Goal: Task Accomplishment & Management: Use online tool/utility

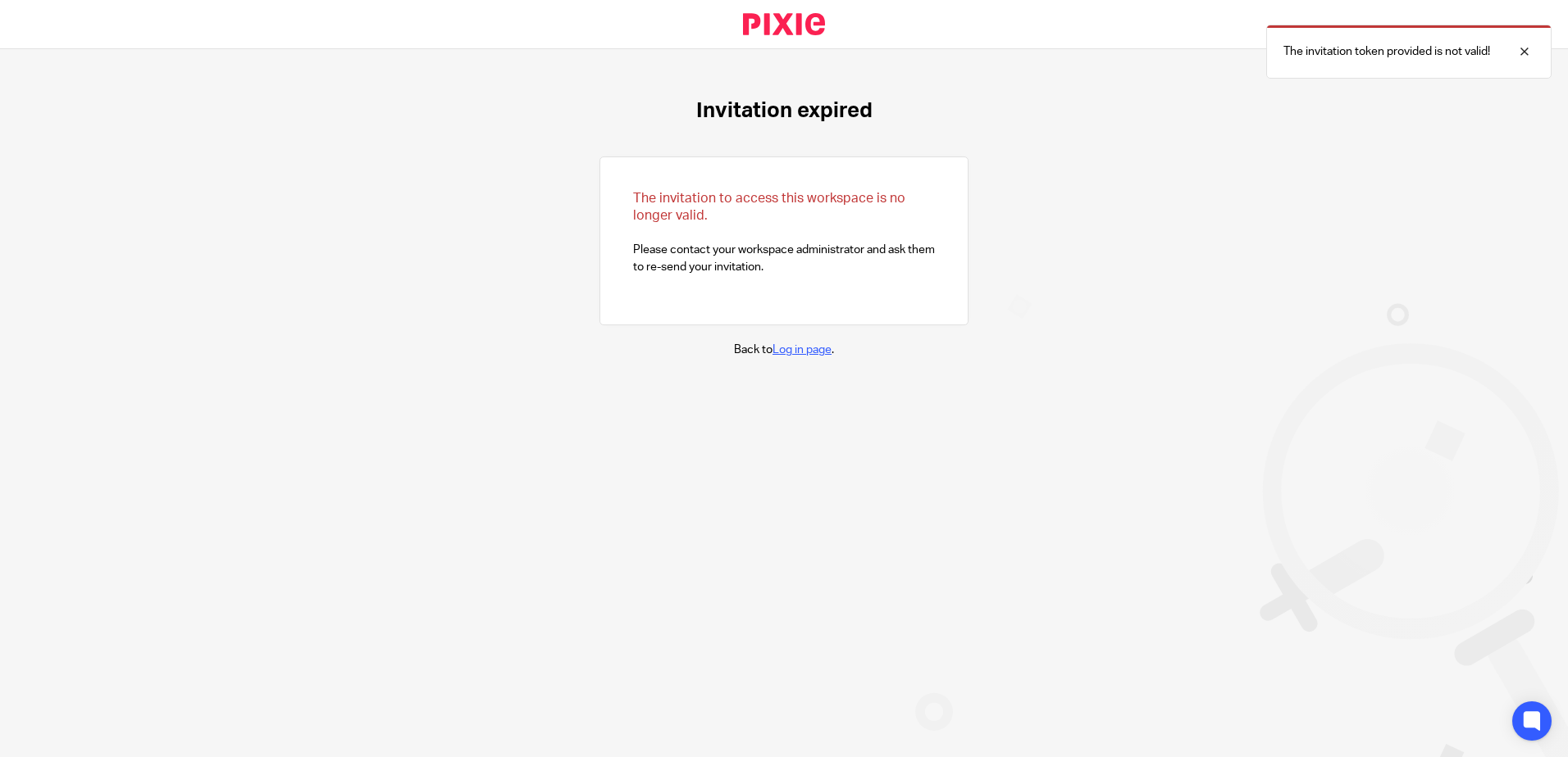
click at [794, 349] on link "Log in page" at bounding box center [802, 350] width 59 height 12
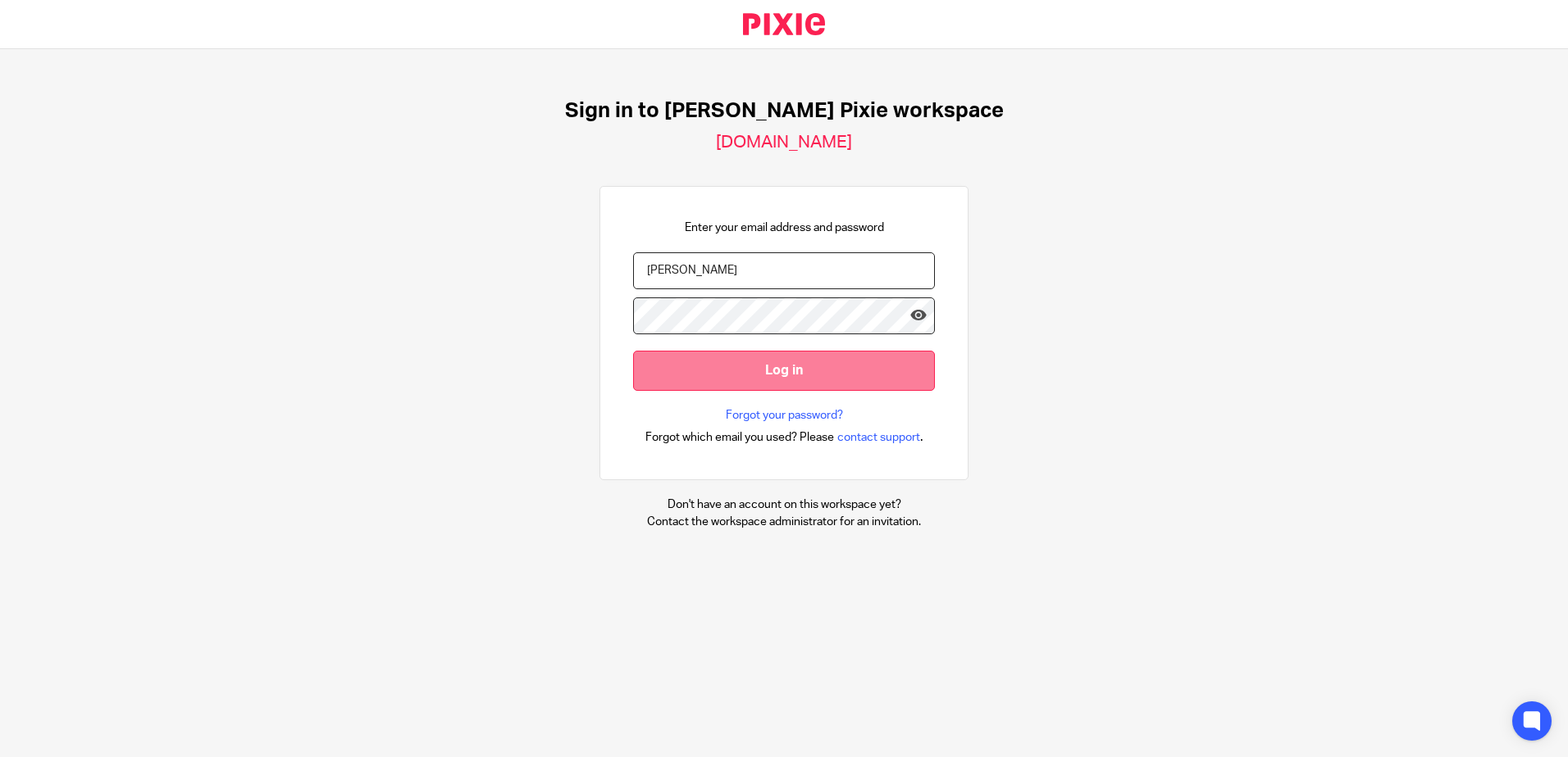
click at [782, 374] on input "Log in" at bounding box center [784, 370] width 301 height 40
drag, startPoint x: 683, startPoint y: 273, endPoint x: 617, endPoint y: 273, distance: 66.0
click at [617, 273] on div "Enter your email address and password Ward Log in Forgot your password? Forgot …" at bounding box center [784, 334] width 369 height 295
type input "swar@menzies.co.uk"
click at [765, 367] on input "Log in" at bounding box center [784, 370] width 301 height 40
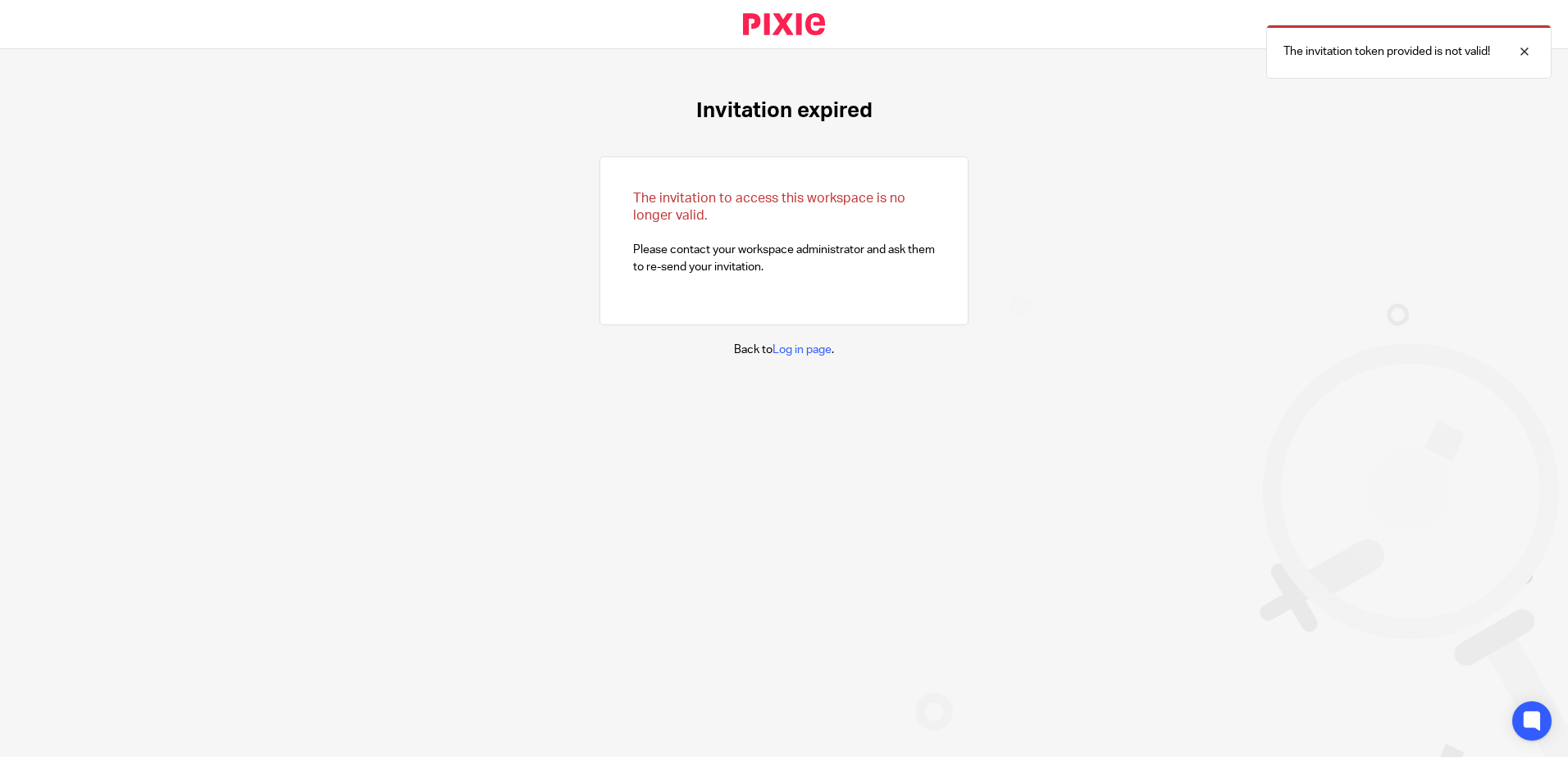
click at [793, 343] on p "Back to Log in page ." at bounding box center [784, 350] width 100 height 16
click at [793, 349] on link "Log in page" at bounding box center [802, 350] width 59 height 12
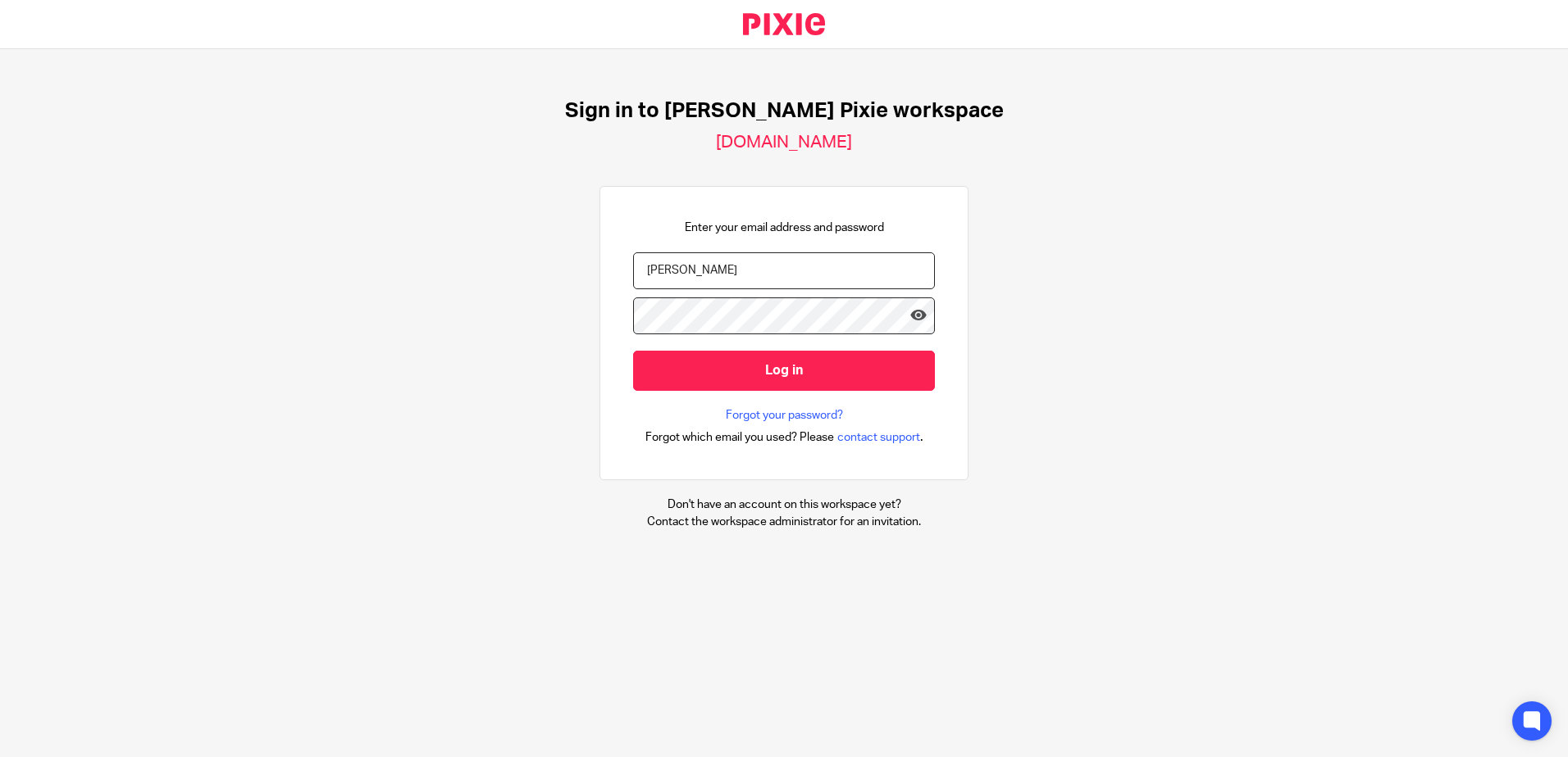
drag, startPoint x: 696, startPoint y: 272, endPoint x: 597, endPoint y: 267, distance: 99.1
click at [599, 267] on div "Enter your email address and password Ward Log in Forgot your password? Forgot …" at bounding box center [784, 334] width 369 height 295
type input "sward@menzies.co.uk"
click at [910, 316] on icon at bounding box center [918, 316] width 16 height 16
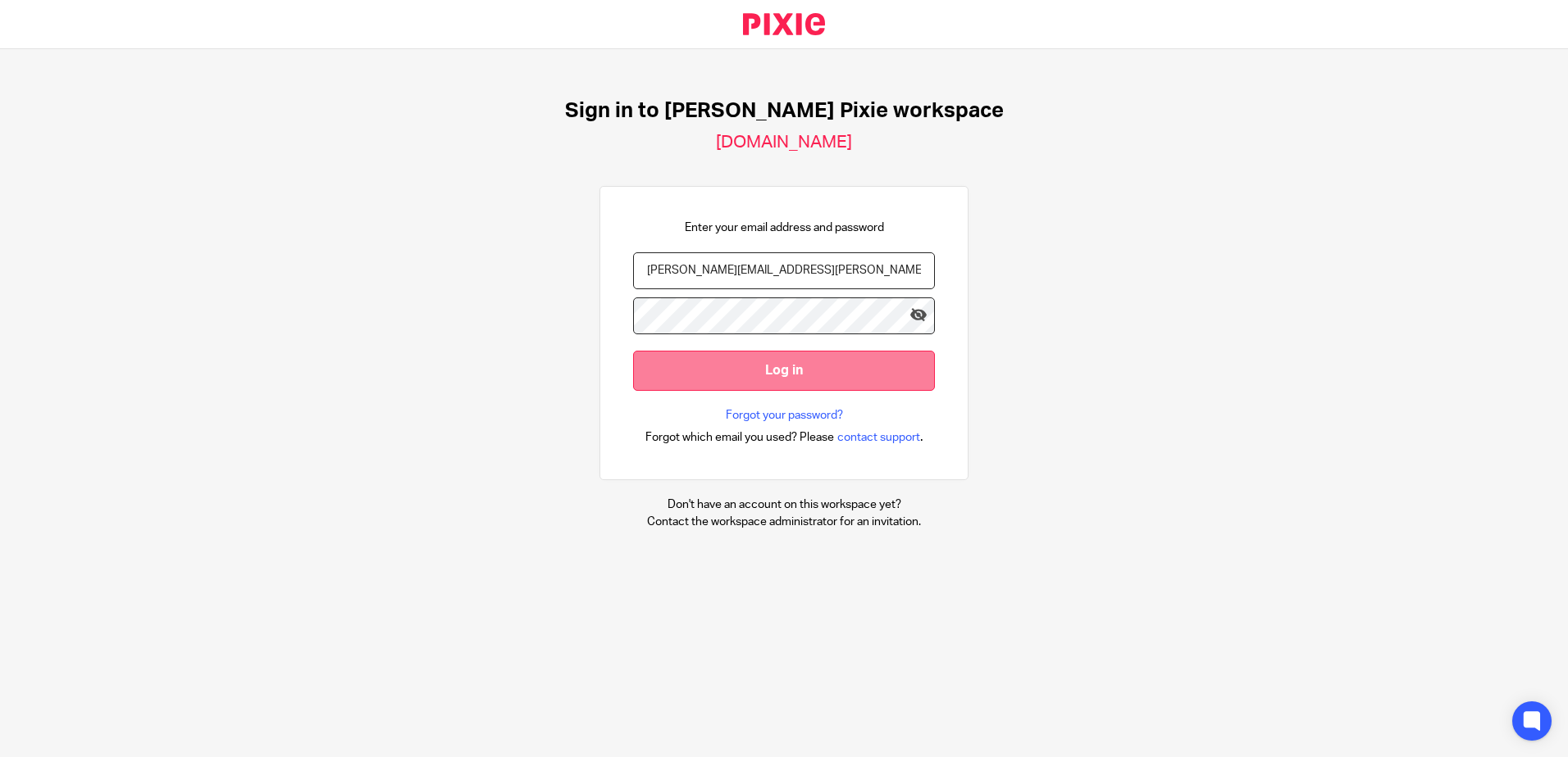
click at [766, 369] on input "Log in" at bounding box center [784, 370] width 301 height 40
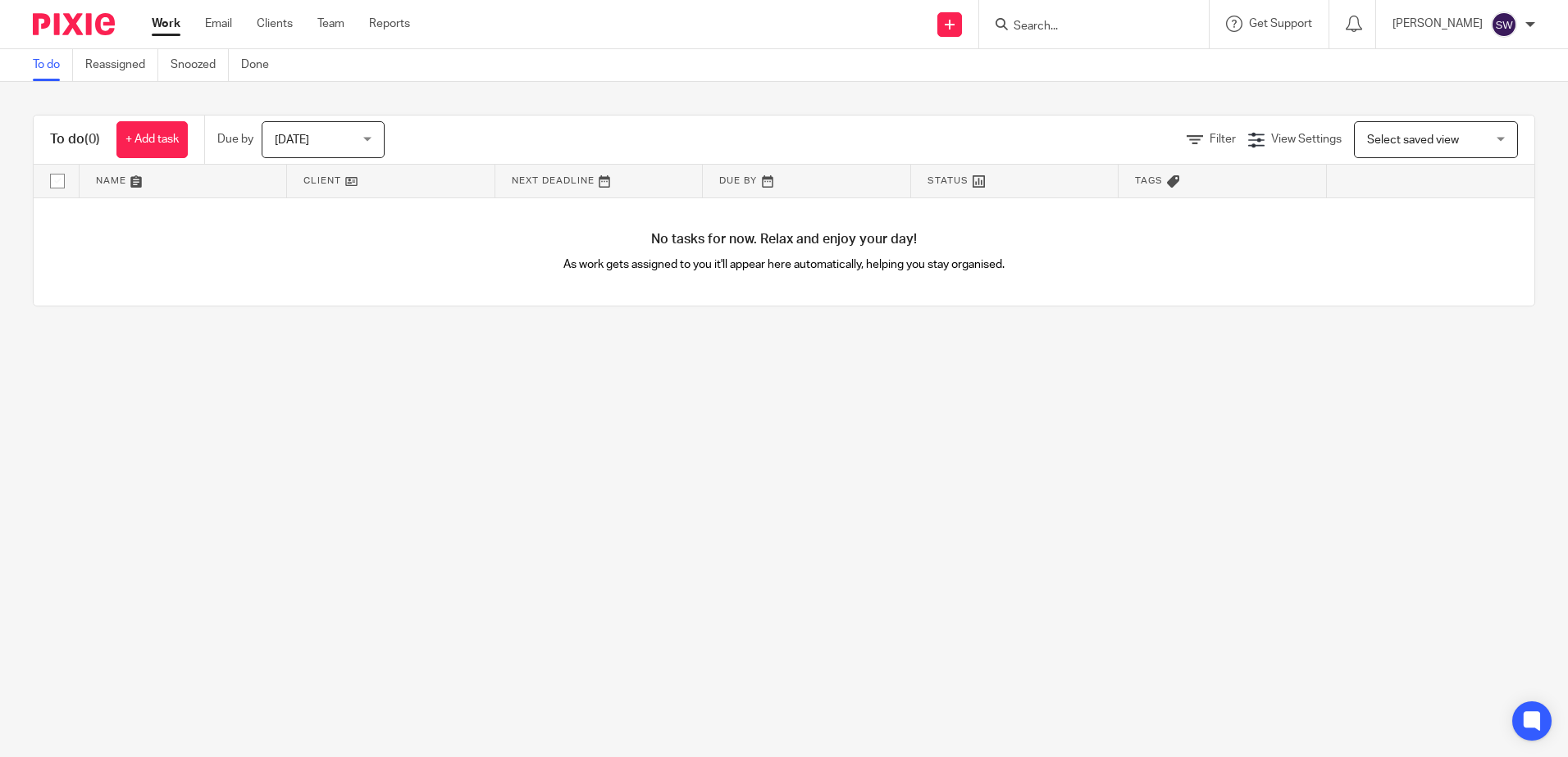
click at [600, 476] on main "To do Reassigned Snoozed Done To do (0) + Add task Due by Today Today Today Tom…" at bounding box center [784, 378] width 1568 height 757
click at [1082, 26] on input "Search" at bounding box center [1086, 27] width 148 height 14
type input "flexoplast"
click button "submit" at bounding box center [0, 0] width 0 height 0
click at [1186, 21] on button "reset" at bounding box center [1178, 22] width 16 height 16
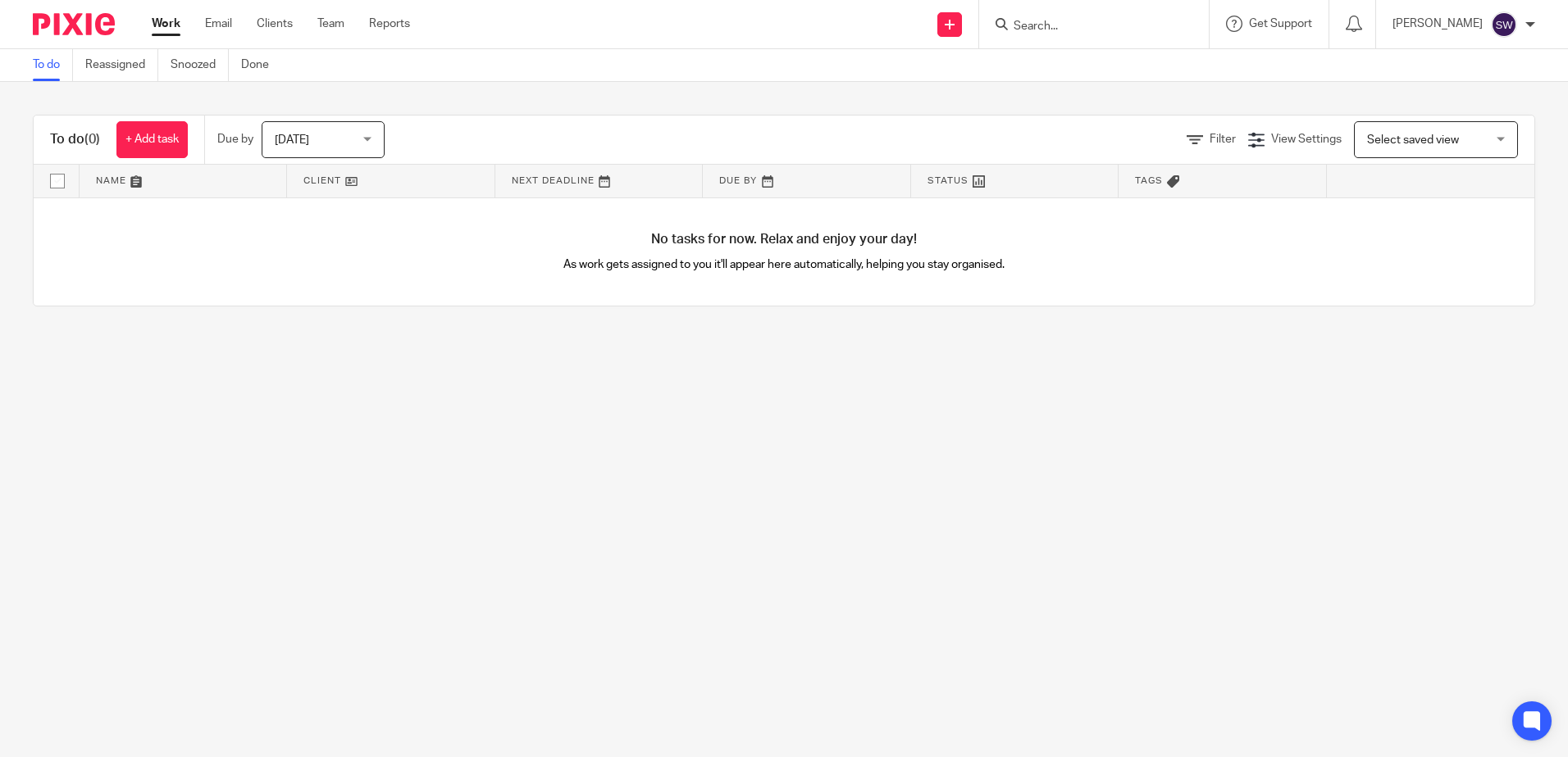
click at [1083, 18] on form at bounding box center [1099, 23] width 175 height 21
drag, startPoint x: 1077, startPoint y: 18, endPoint x: 1274, endPoint y: 536, distance: 554.2
click at [1214, 552] on main "To do Reassigned Snoozed Done To do (0) + Add task Due by Today Today Today Tom…" at bounding box center [784, 378] width 1568 height 757
click at [1031, 20] on input "Search" at bounding box center [1086, 27] width 148 height 14
paste input "THE BRITISH WATER SKI & WAKEBOARD FEDERATION LIMITED"
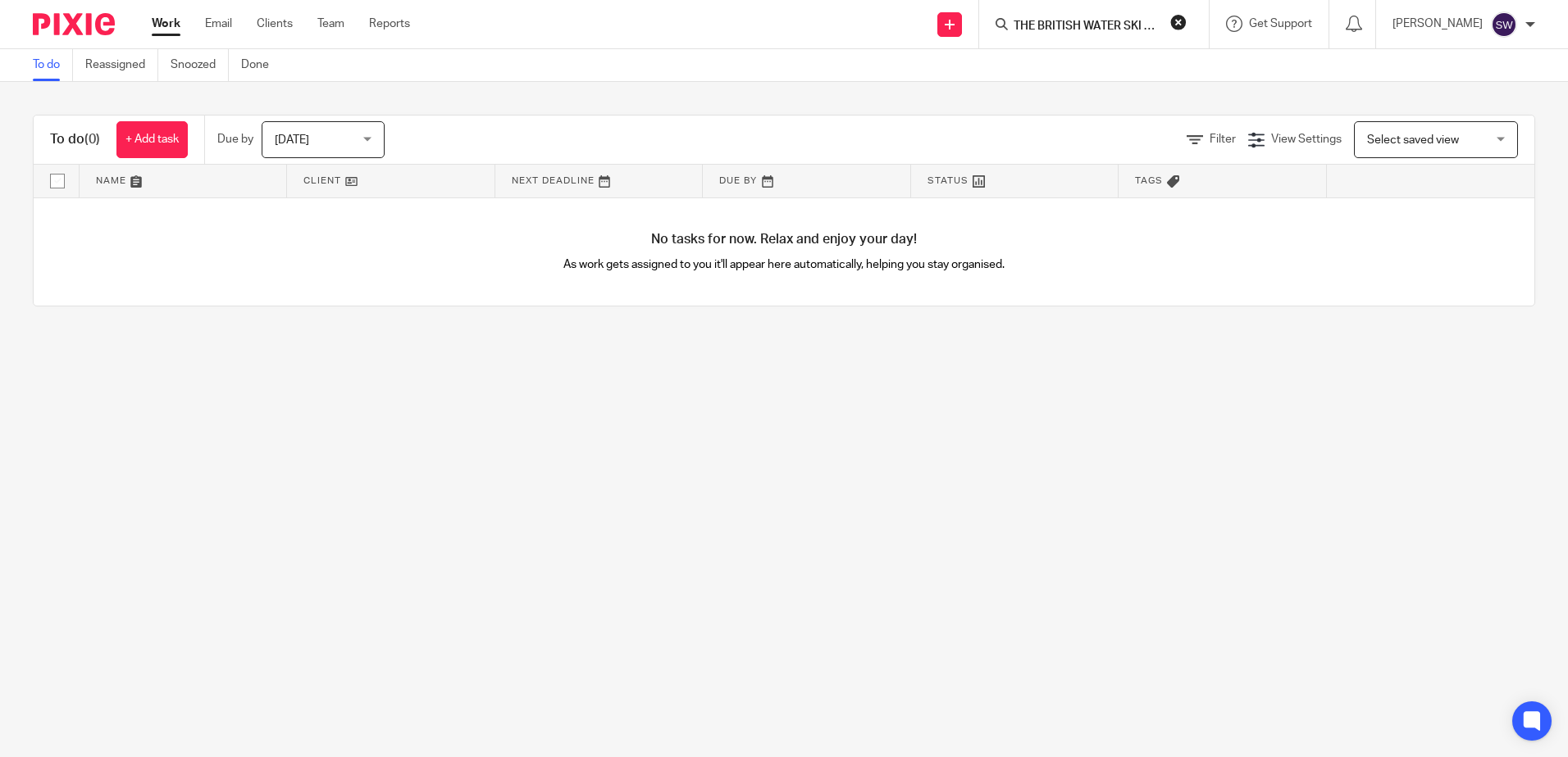
scroll to position [0, 188]
type input "THE BRITISH WATER SKI & WAKEBOARD FEDERATION LIMITED"
click at [1159, 66] on link at bounding box center [1188, 63] width 361 height 24
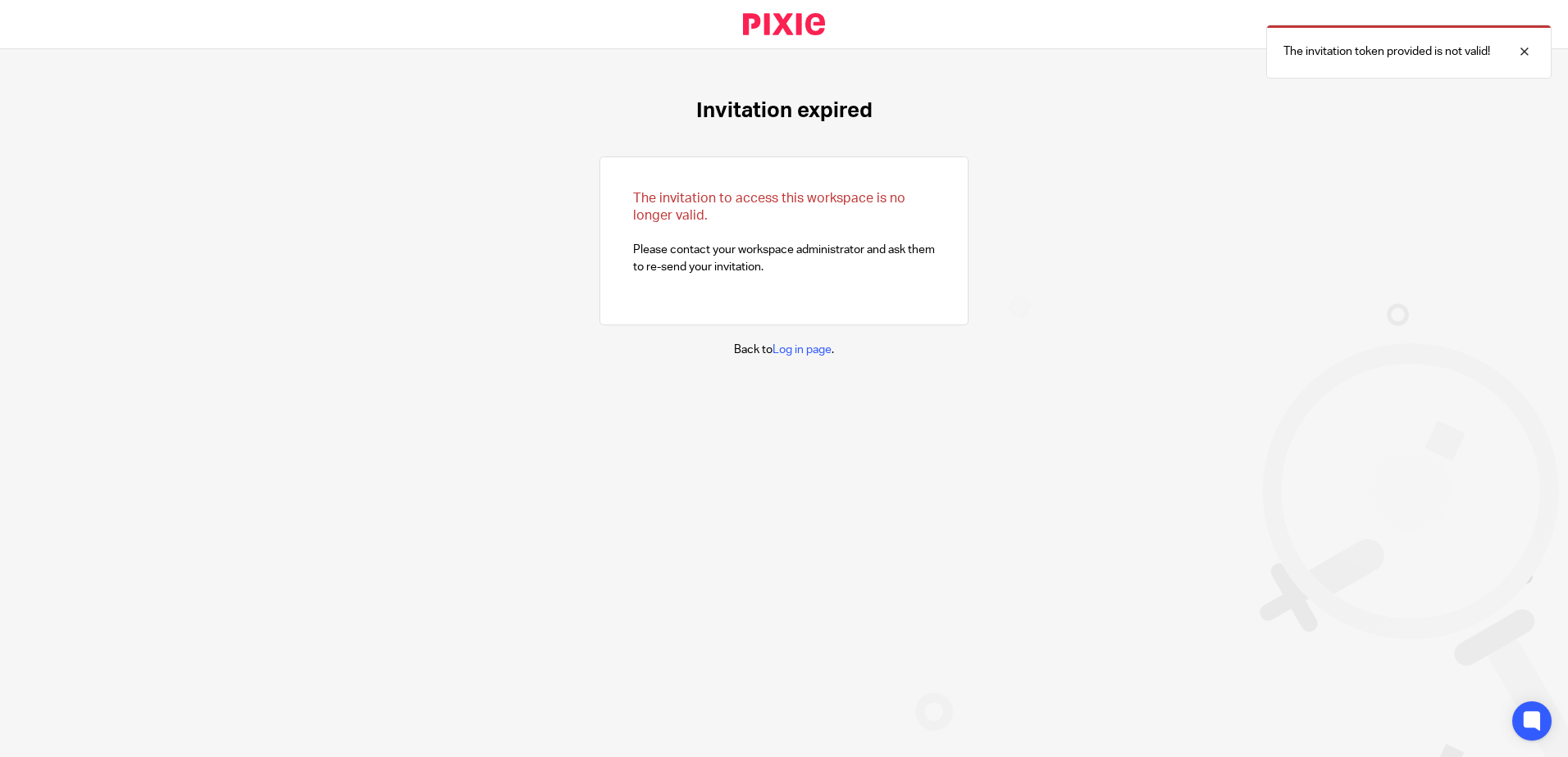
click at [1270, 328] on div "Invitation expired The invitation to access this workspace is no longer valid. …" at bounding box center [784, 228] width 1568 height 358
click at [786, 343] on p "Back to Log in page ." at bounding box center [784, 350] width 100 height 16
click at [784, 345] on link "Log in page" at bounding box center [802, 350] width 59 height 12
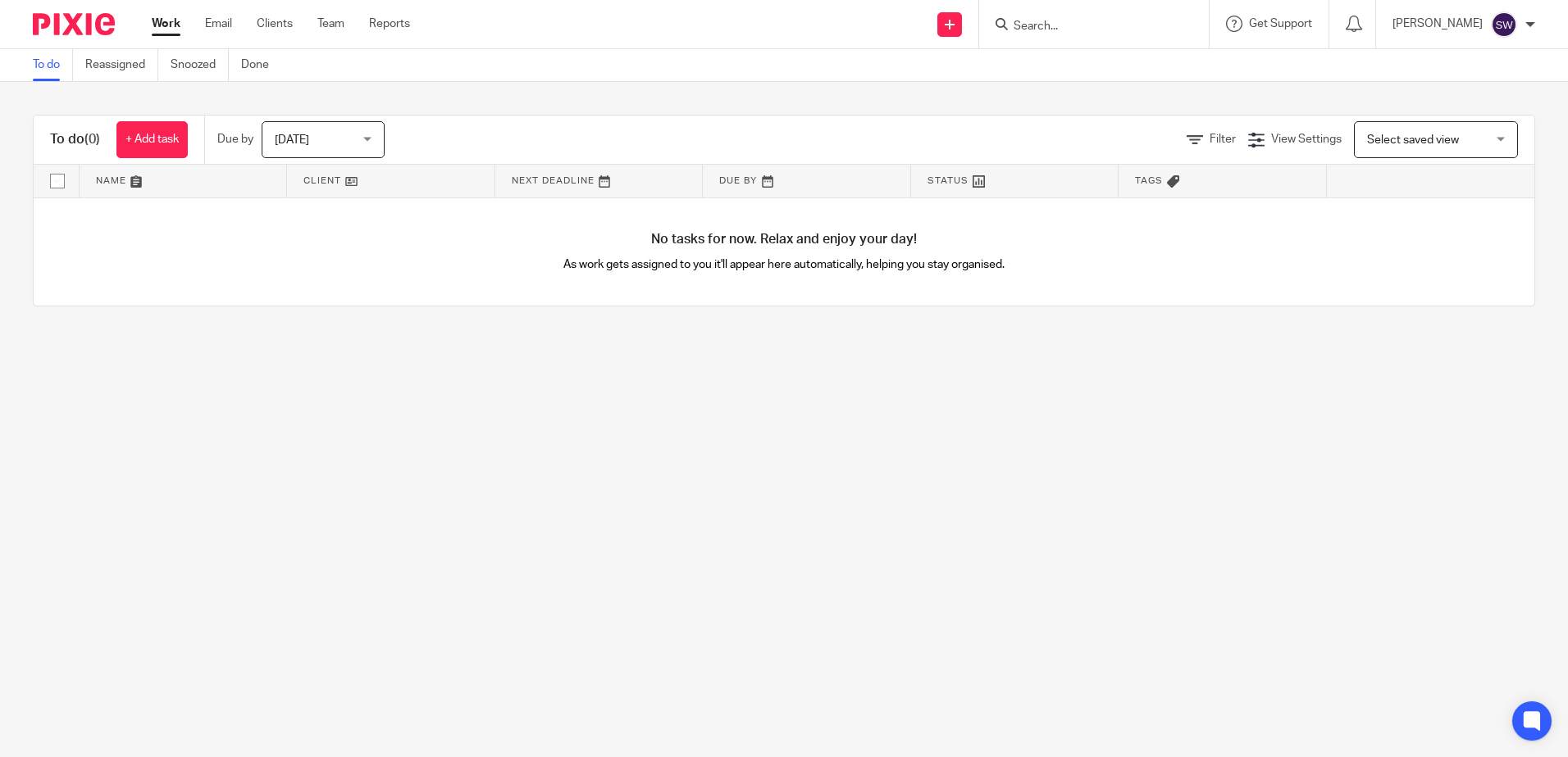
click at [1061, 26] on input "Search" at bounding box center [1086, 27] width 148 height 14
paste input "ACWL LIMITED"
type input "ACWL LIMITED"
click at [1076, 61] on link at bounding box center [1110, 63] width 203 height 24
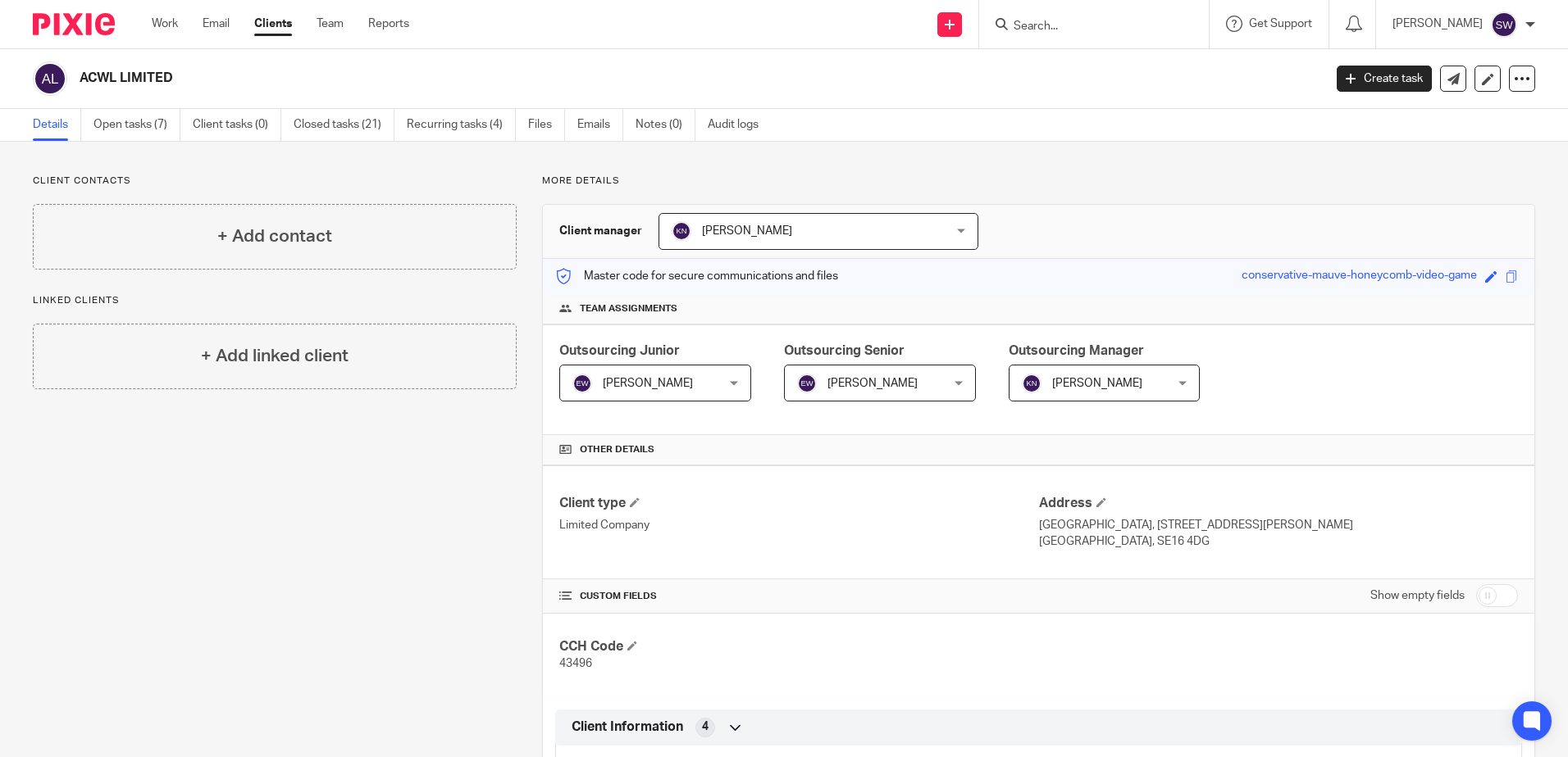
click at [1008, 22] on icon at bounding box center [1002, 24] width 13 height 13
paste input "THE BRITISH WATER SKI & WAKEBOARD FEDERATION LIMITED"
type input "THE BRITISH WATER SKI & WAKEBOARD FEDERATION LIMITED"
click at [1090, 66] on link at bounding box center [1188, 63] width 361 height 24
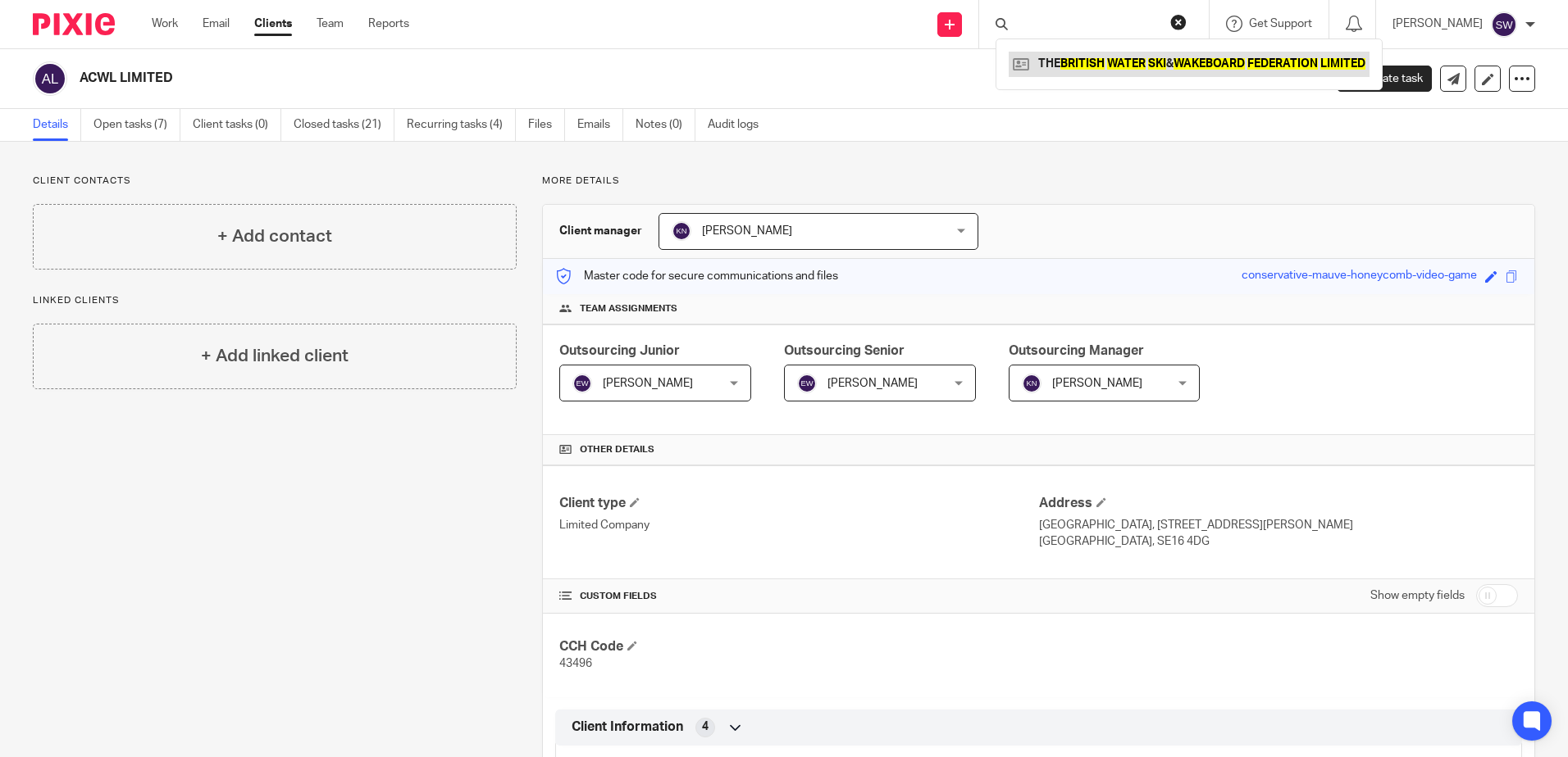
scroll to position [0, 0]
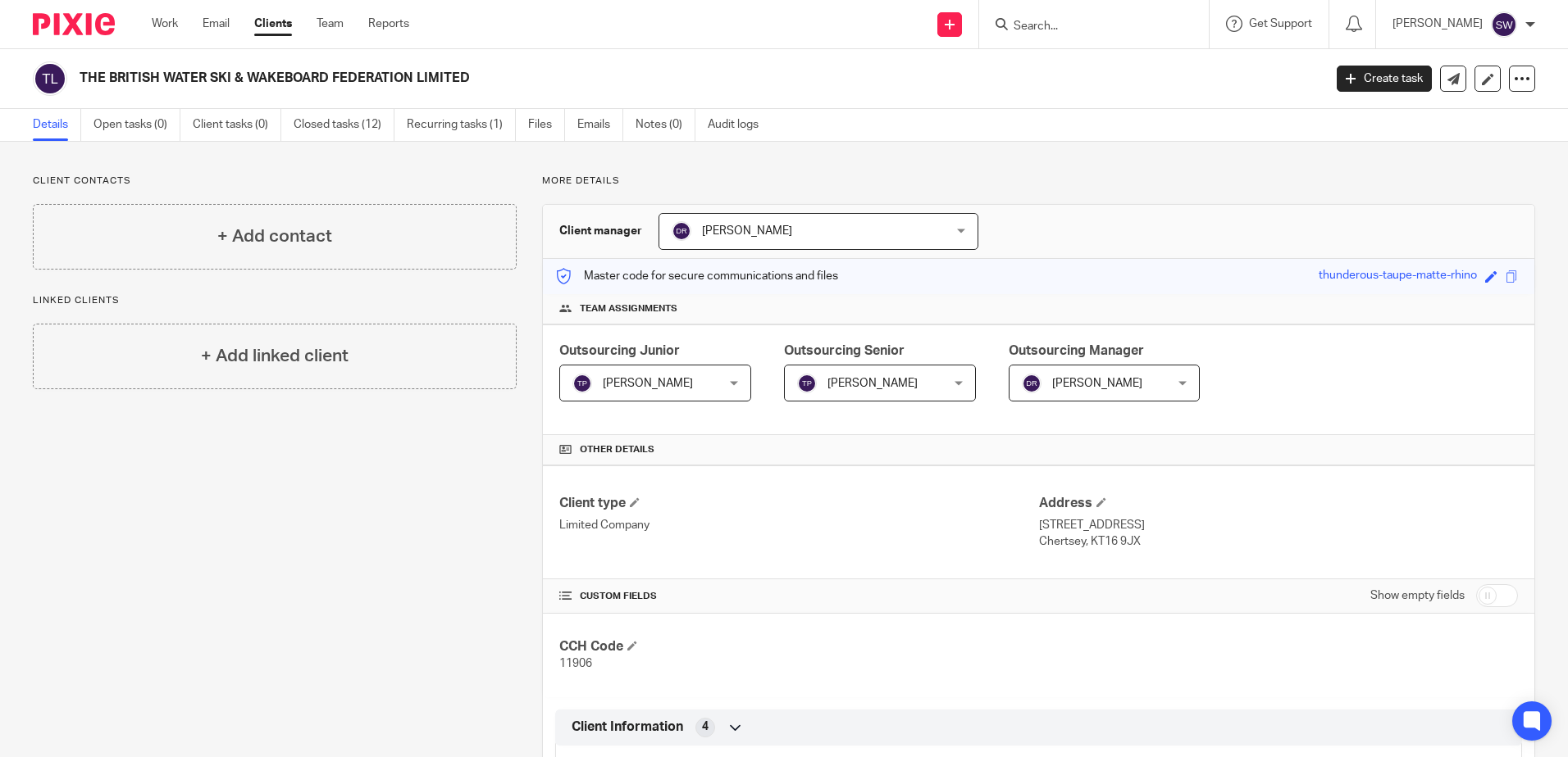
click at [1053, 30] on input "Search" at bounding box center [1086, 27] width 148 height 14
click button "submit" at bounding box center [0, 0] width 0 height 0
click at [1061, 23] on input "flexopla" at bounding box center [1086, 27] width 148 height 14
type input "flexoplast"
click button "submit" at bounding box center [0, 0] width 0 height 0
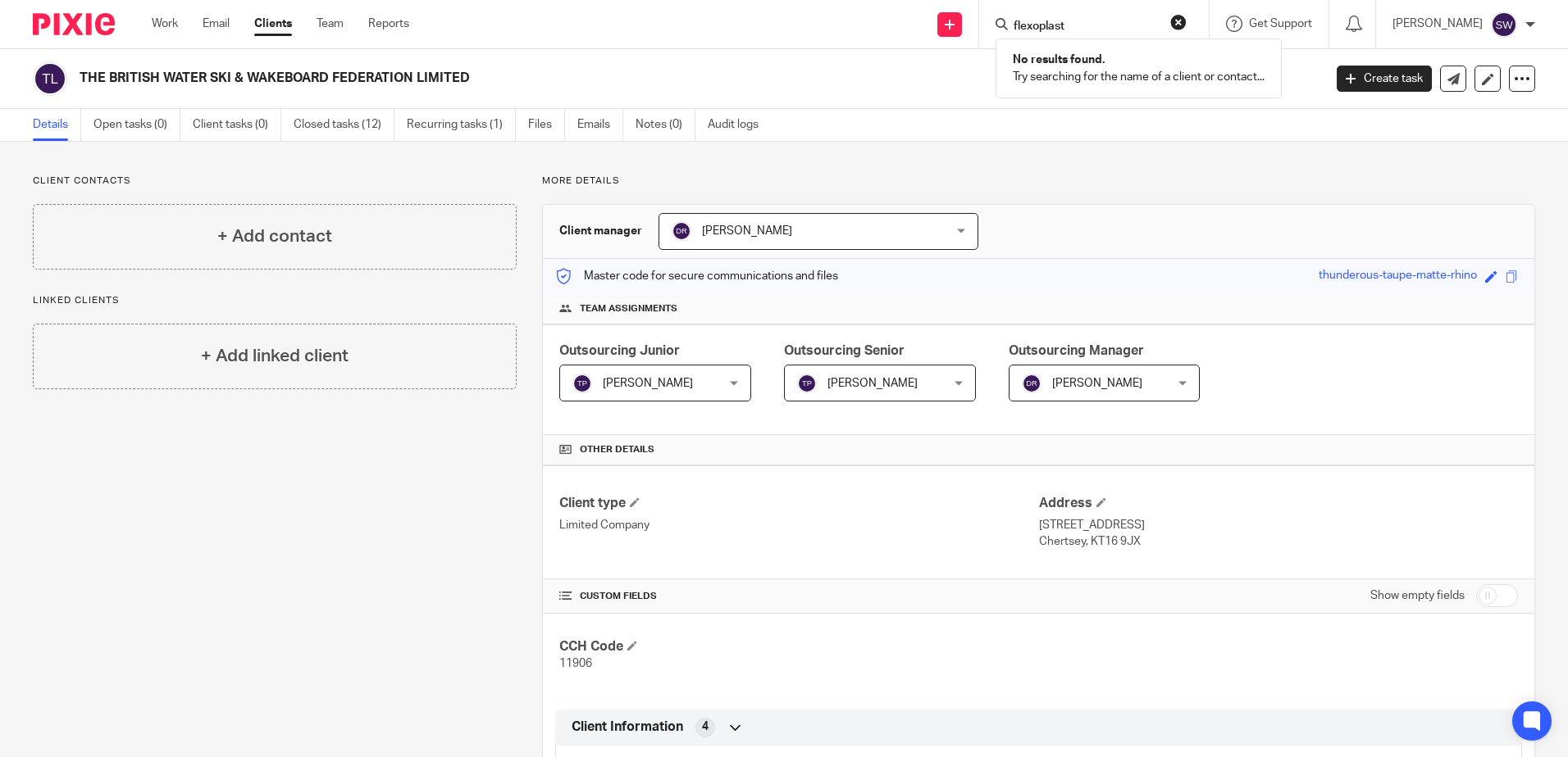
click at [1180, 25] on button "reset" at bounding box center [1178, 22] width 16 height 16
click at [1077, 20] on input "Search" at bounding box center [1086, 27] width 148 height 14
paste input "SWAN ISLAND DEVELOPMENTS LIMITED"
type input "SWAN ISLAND DEVELOPMENTS LIMITED"
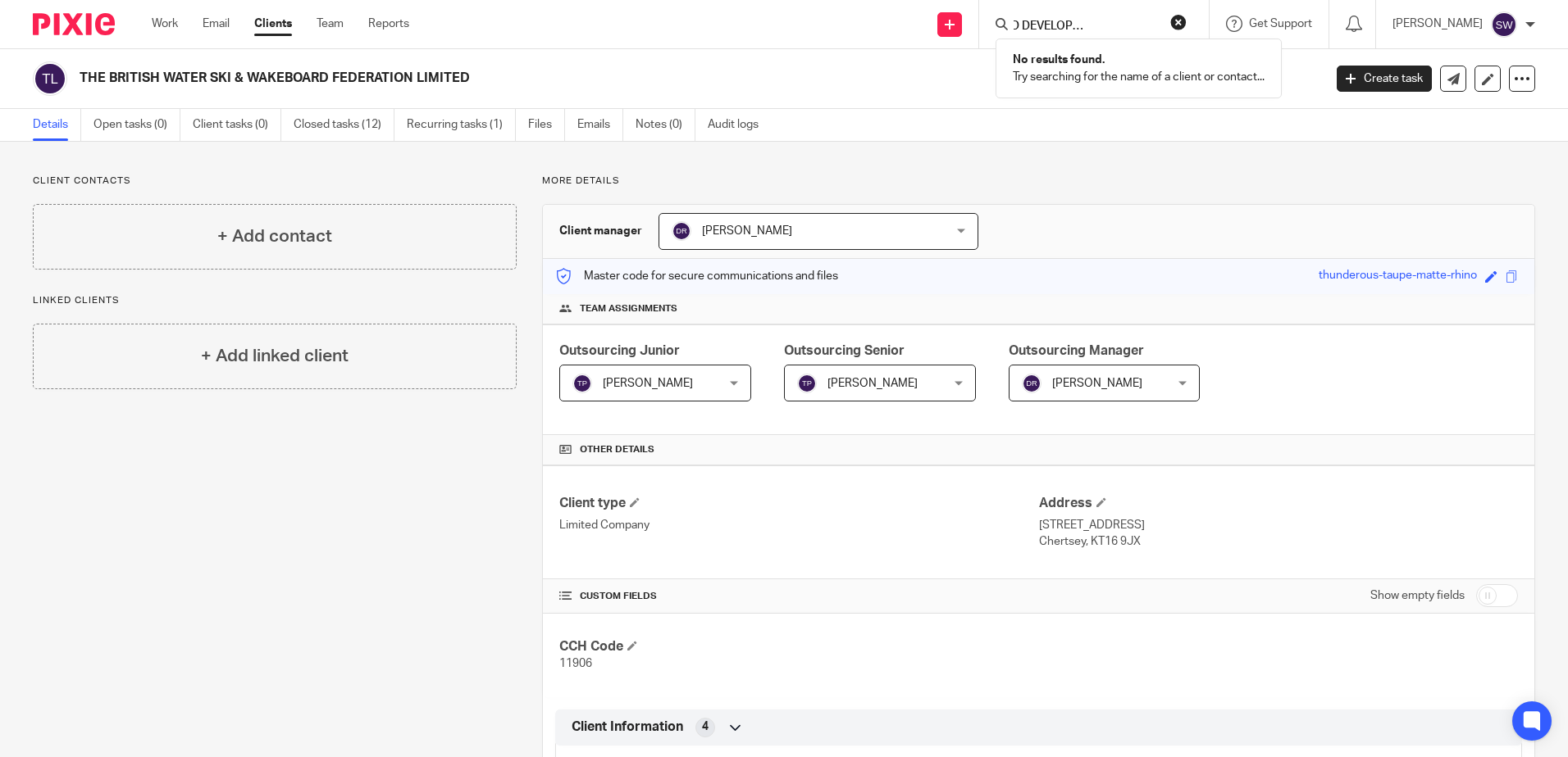
click button "submit" at bounding box center [0, 0] width 0 height 0
click at [1181, 23] on button "reset" at bounding box center [1178, 22] width 16 height 16
click at [1043, 24] on input "Search" at bounding box center [1086, 27] width 148 height 14
paste input "GERMANIA WERK KROME GMBH AND CO KG"
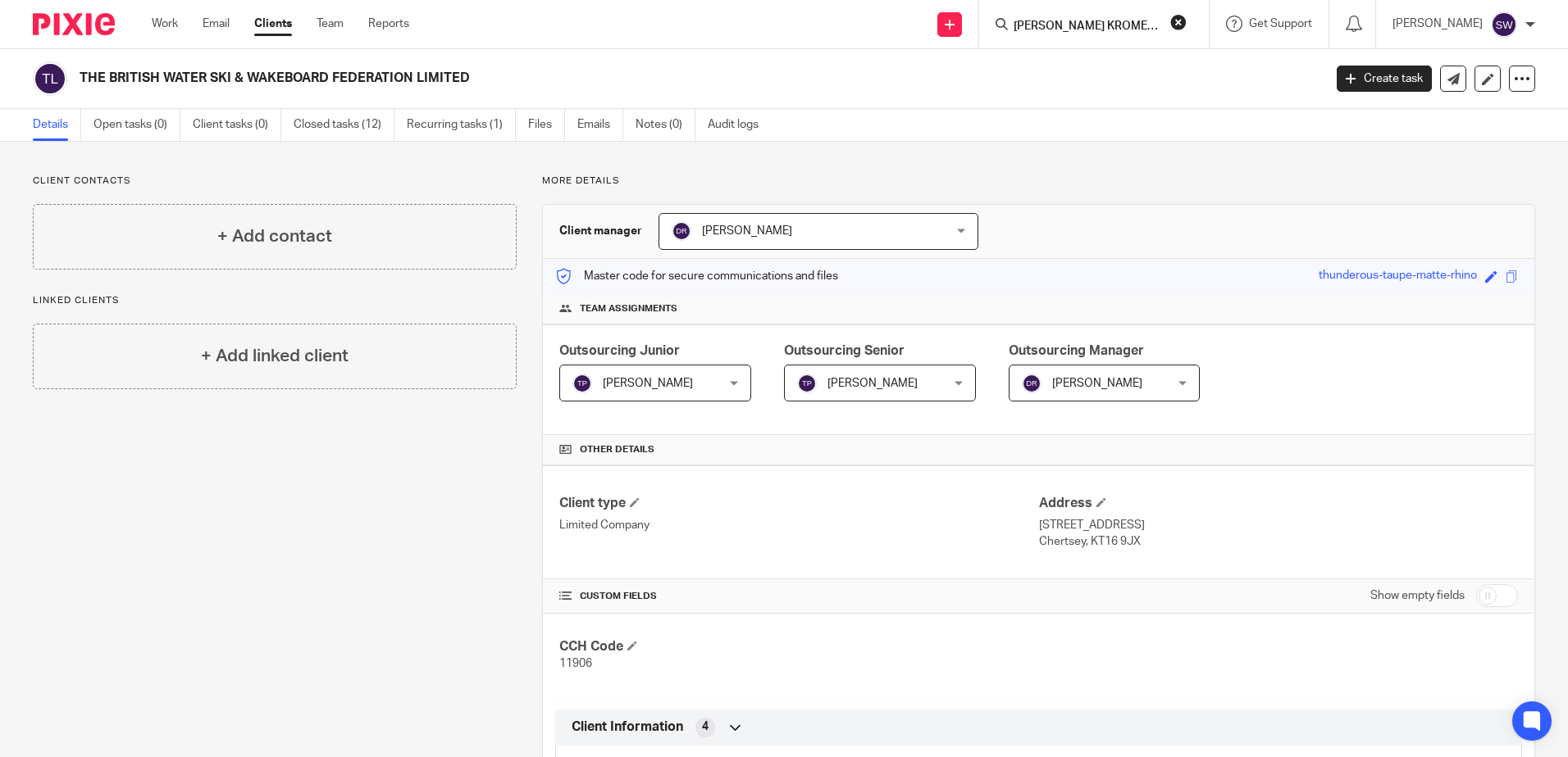
scroll to position [0, 92]
type input "GERMANIA WERK KROME GMBH AND CO KG"
click at [1157, 58] on link at bounding box center [1157, 63] width 298 height 24
click at [1026, 15] on form at bounding box center [1099, 23] width 175 height 21
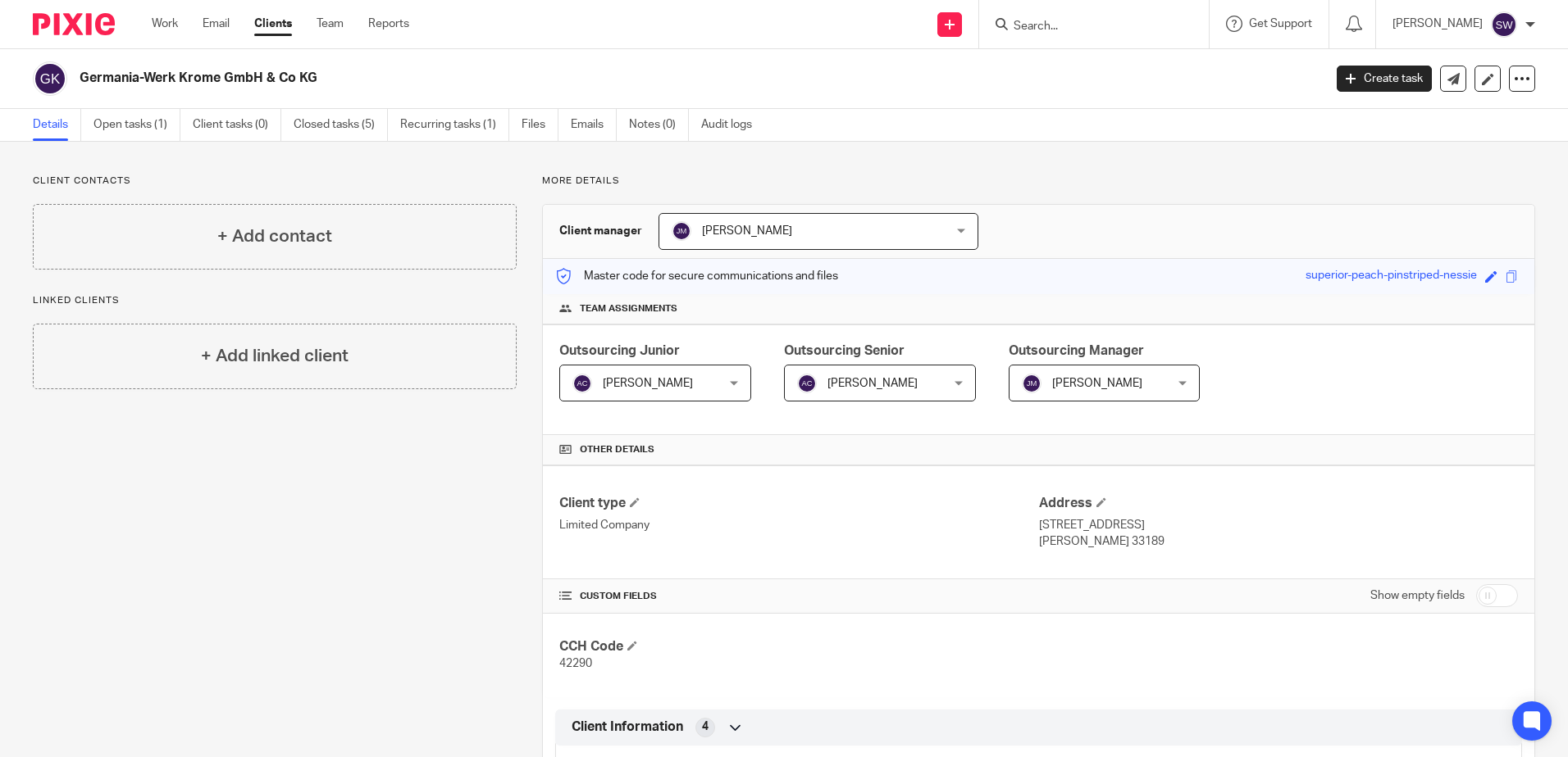
click at [1025, 27] on input "Search" at bounding box center [1086, 27] width 148 height 14
paste input "INNER APE LTD"
type input "INNER APE LTD"
click at [1184, 21] on button "reset" at bounding box center [1178, 22] width 16 height 16
paste input "[PERSON_NAME] INTERNATIONAL SERVICES LIMITED"
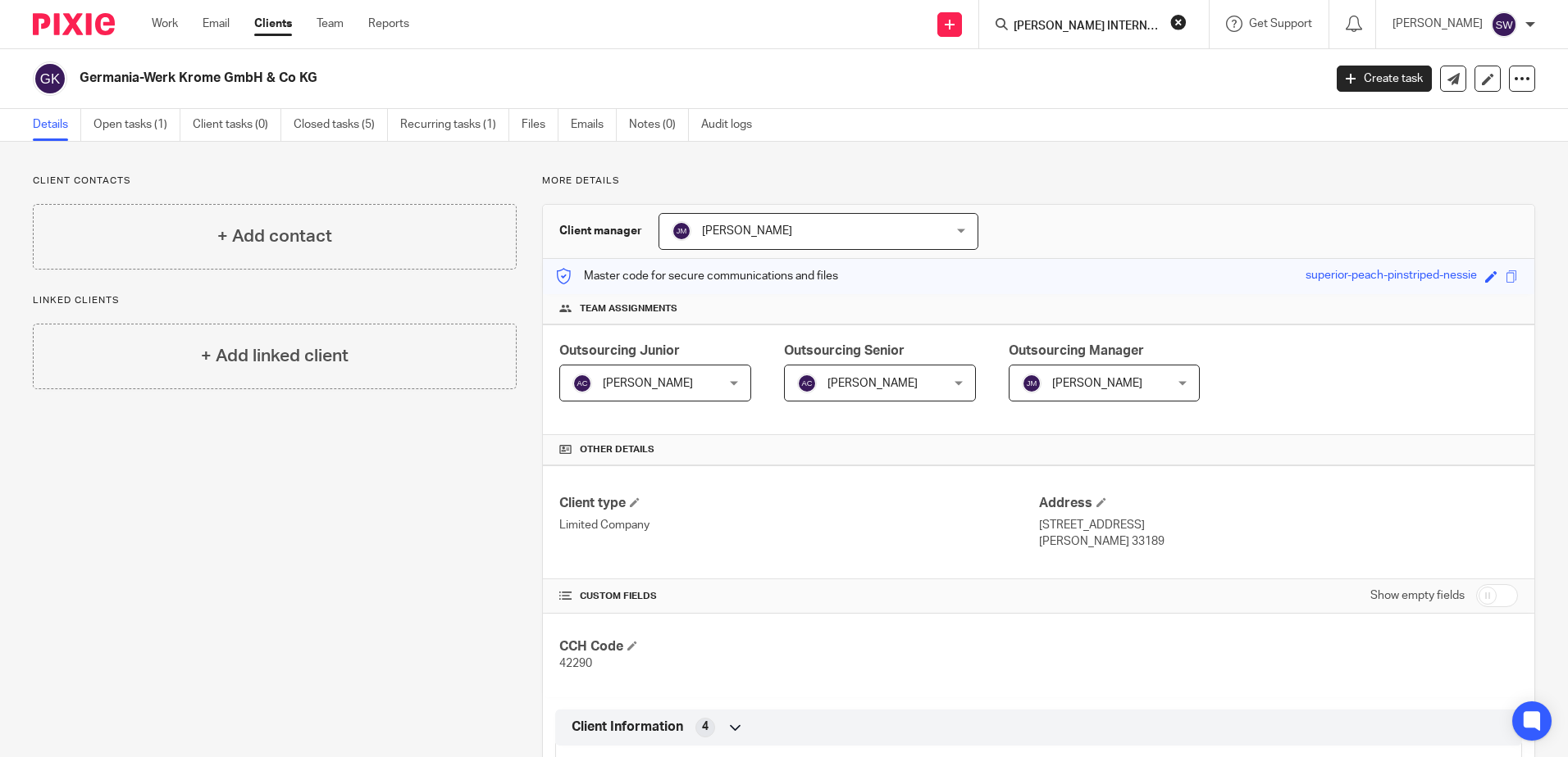
scroll to position [0, 90]
type input "[PERSON_NAME] INTERNATIONAL SERVICES LIMITED"
click at [1187, 27] on button "reset" at bounding box center [1178, 22] width 16 height 16
paste input "ACWL LIMITED"
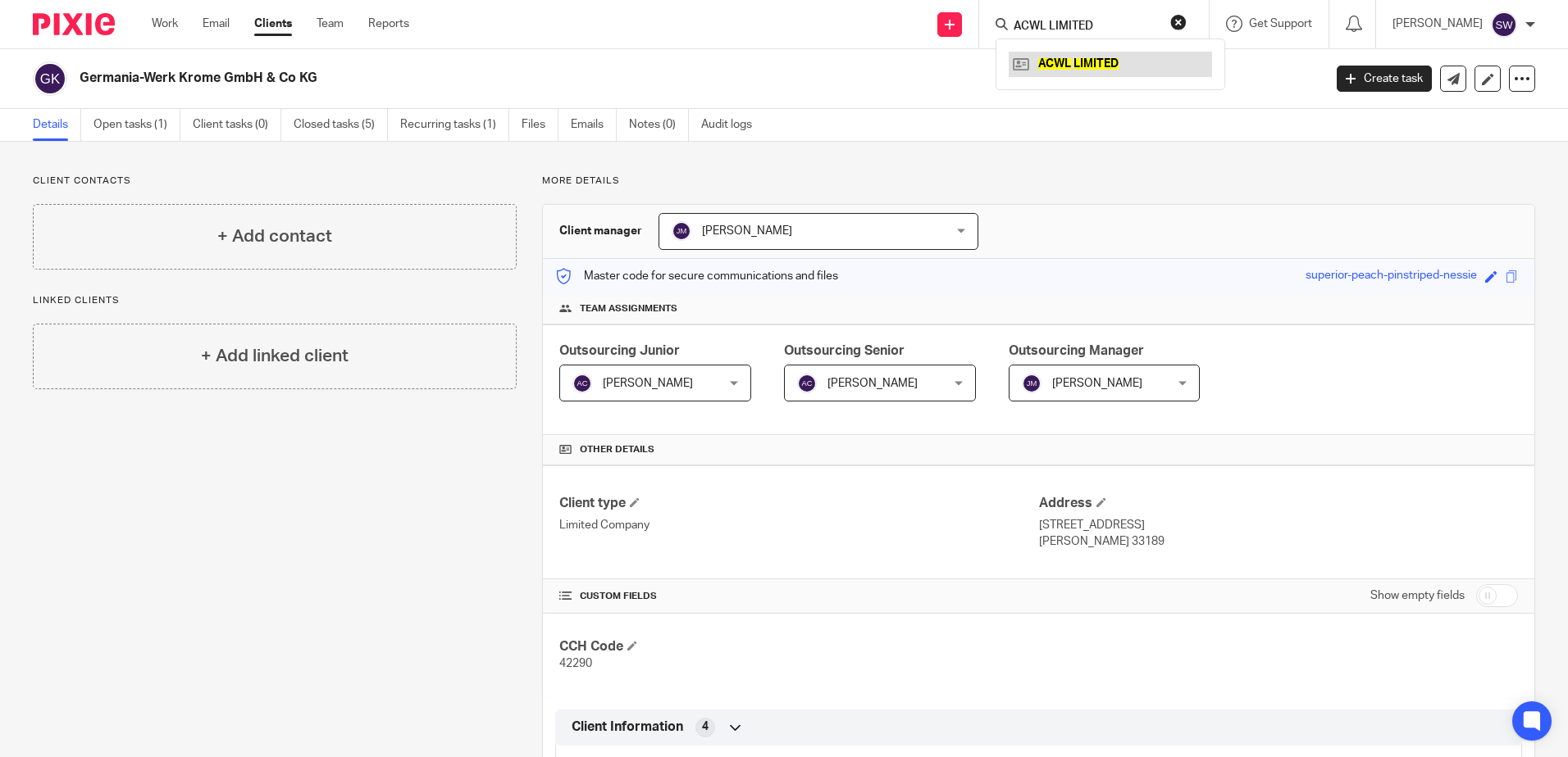
type input "ACWL LIMITED"
click at [1080, 65] on link at bounding box center [1110, 63] width 203 height 24
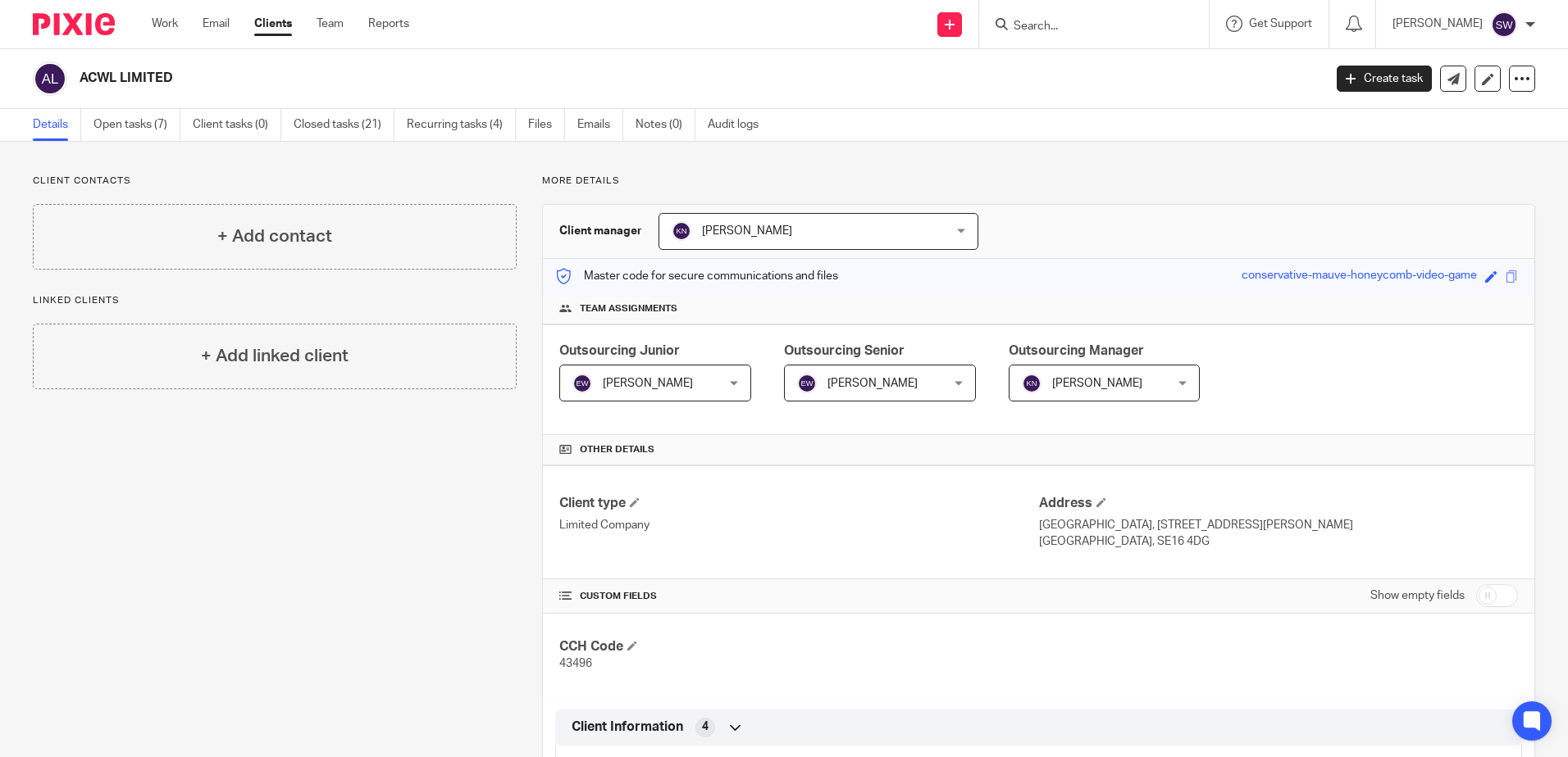
click at [1102, 24] on input "Search" at bounding box center [1086, 27] width 148 height 14
paste input "AS1 SPORTS UK DIVISION LTD"
click at [1024, 22] on input "AS1 SPORTS UK DIVISION LTD" at bounding box center [1086, 27] width 148 height 14
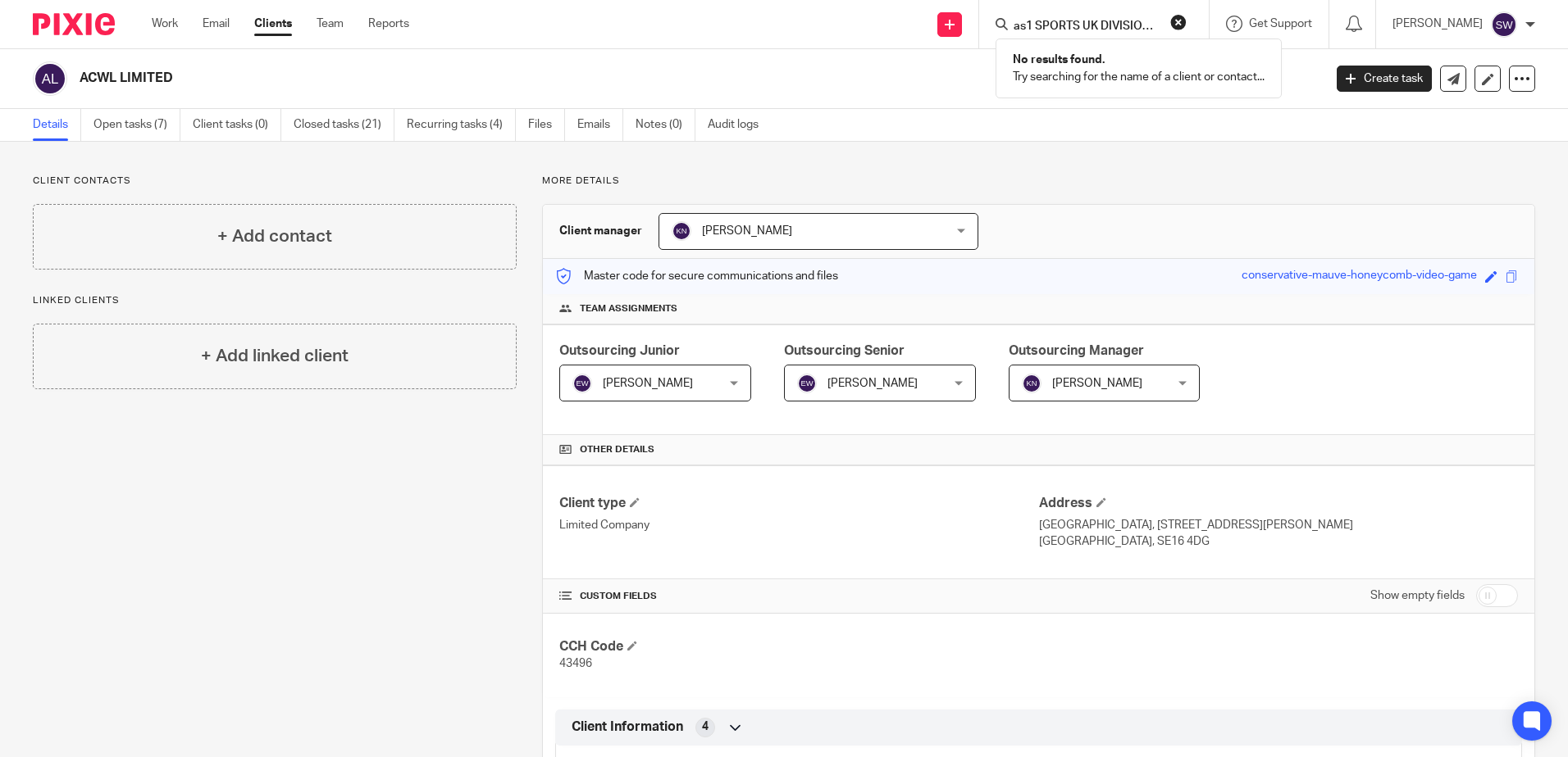
type input "as1 SPORTS UK DIVISION LTD"
click at [1183, 15] on button "reset" at bounding box center [1178, 22] width 16 height 16
click at [1110, 15] on form at bounding box center [1099, 23] width 175 height 21
drag, startPoint x: 1109, startPoint y: 15, endPoint x: 1026, endPoint y: 22, distance: 83.3
click at [1022, 20] on input "Search" at bounding box center [1086, 27] width 148 height 14
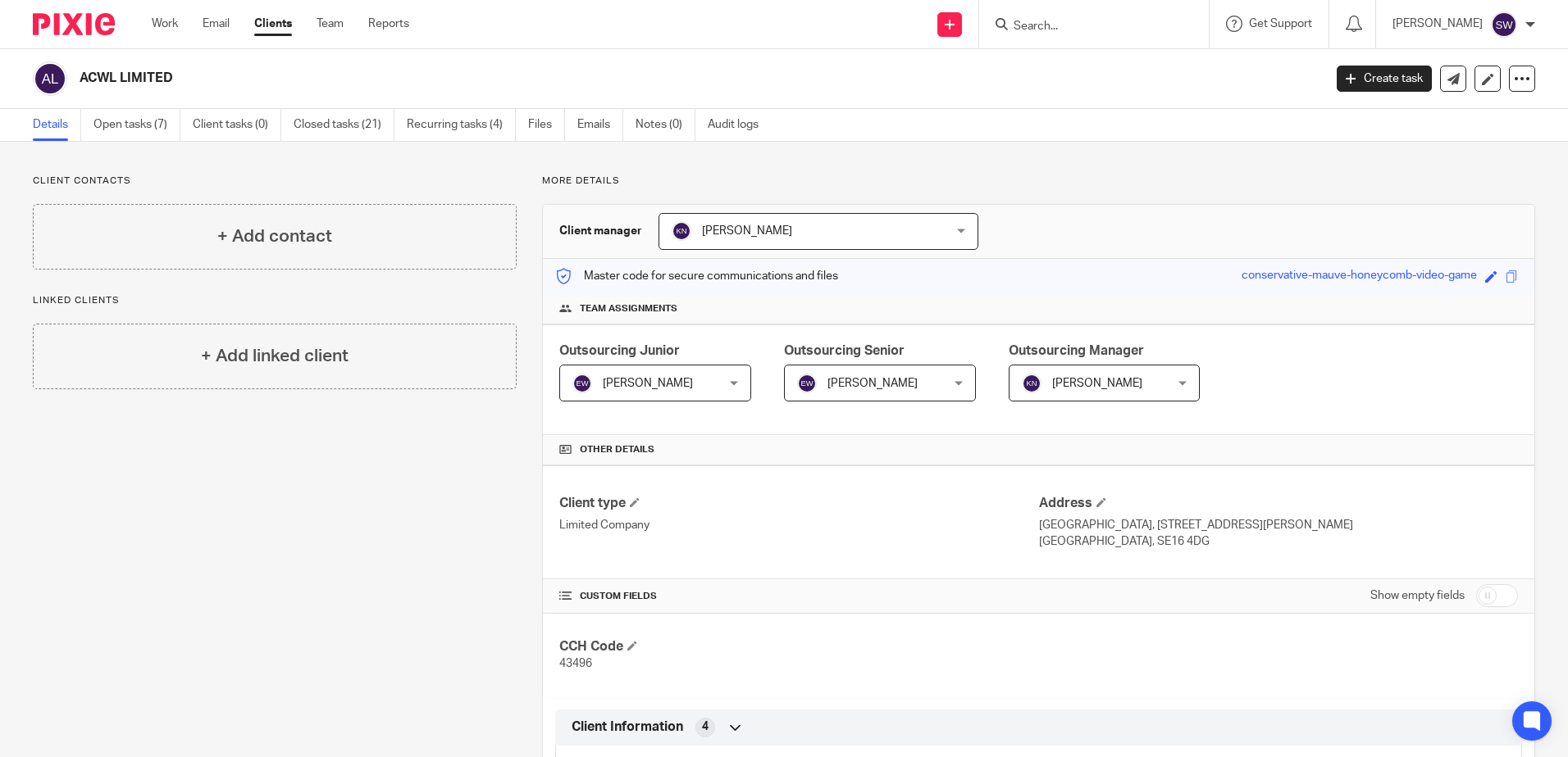
click at [1029, 23] on input "Search" at bounding box center [1086, 27] width 148 height 14
paste input "RIGHTITNOW LIMITED"
type input "RIGHTITNOW"
click button "submit" at bounding box center [0, 0] width 0 height 0
click at [1184, 23] on button "reset" at bounding box center [1178, 22] width 16 height 16
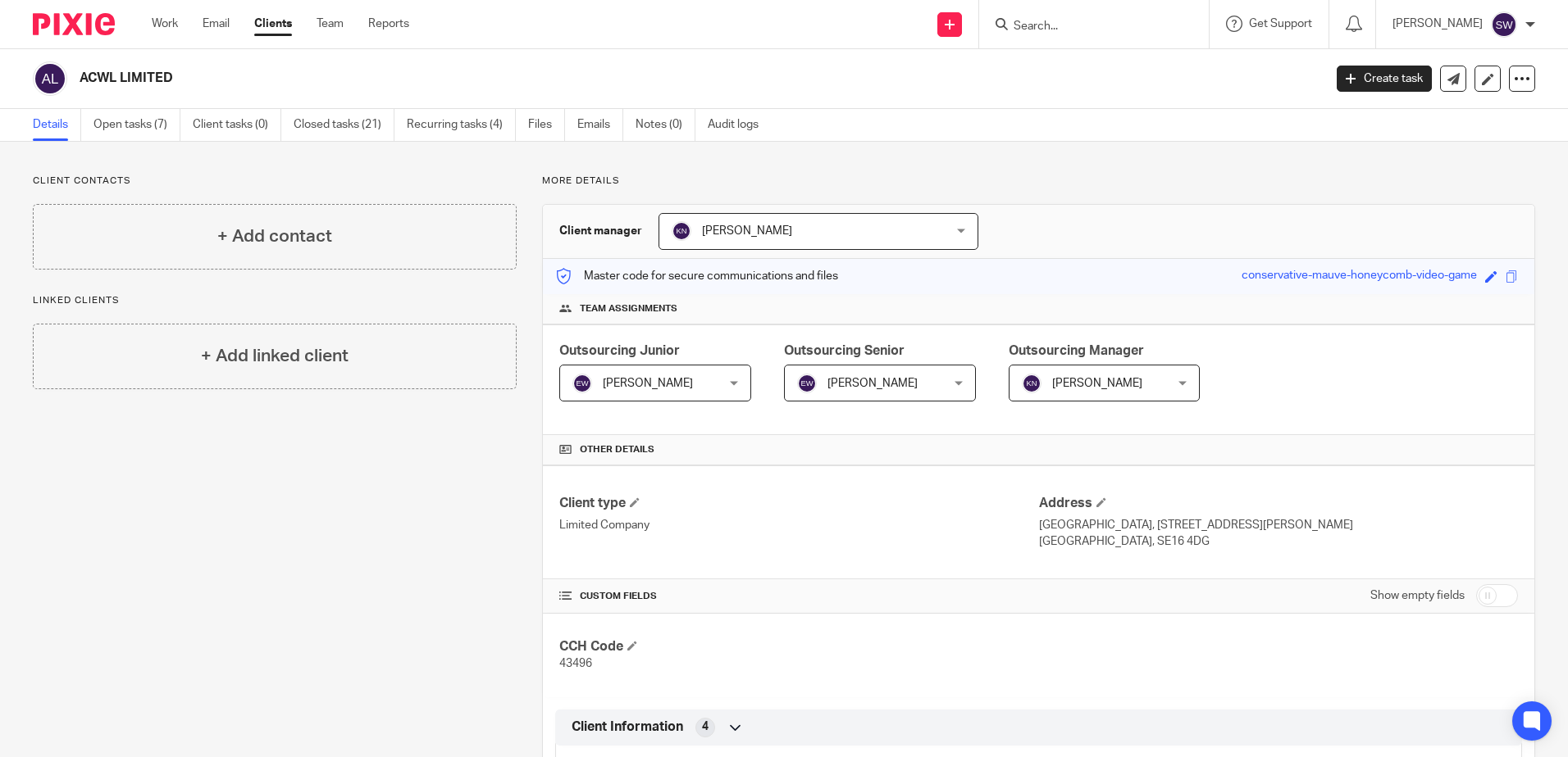
paste input "SILVERFERN ECOTECH UK LIMITED"
type input "SILVERFERN ECOTECH UK"
click at [1187, 20] on button "reset" at bounding box center [1178, 22] width 16 height 16
paste input "K CARVELL BUILDERS LIMITED"
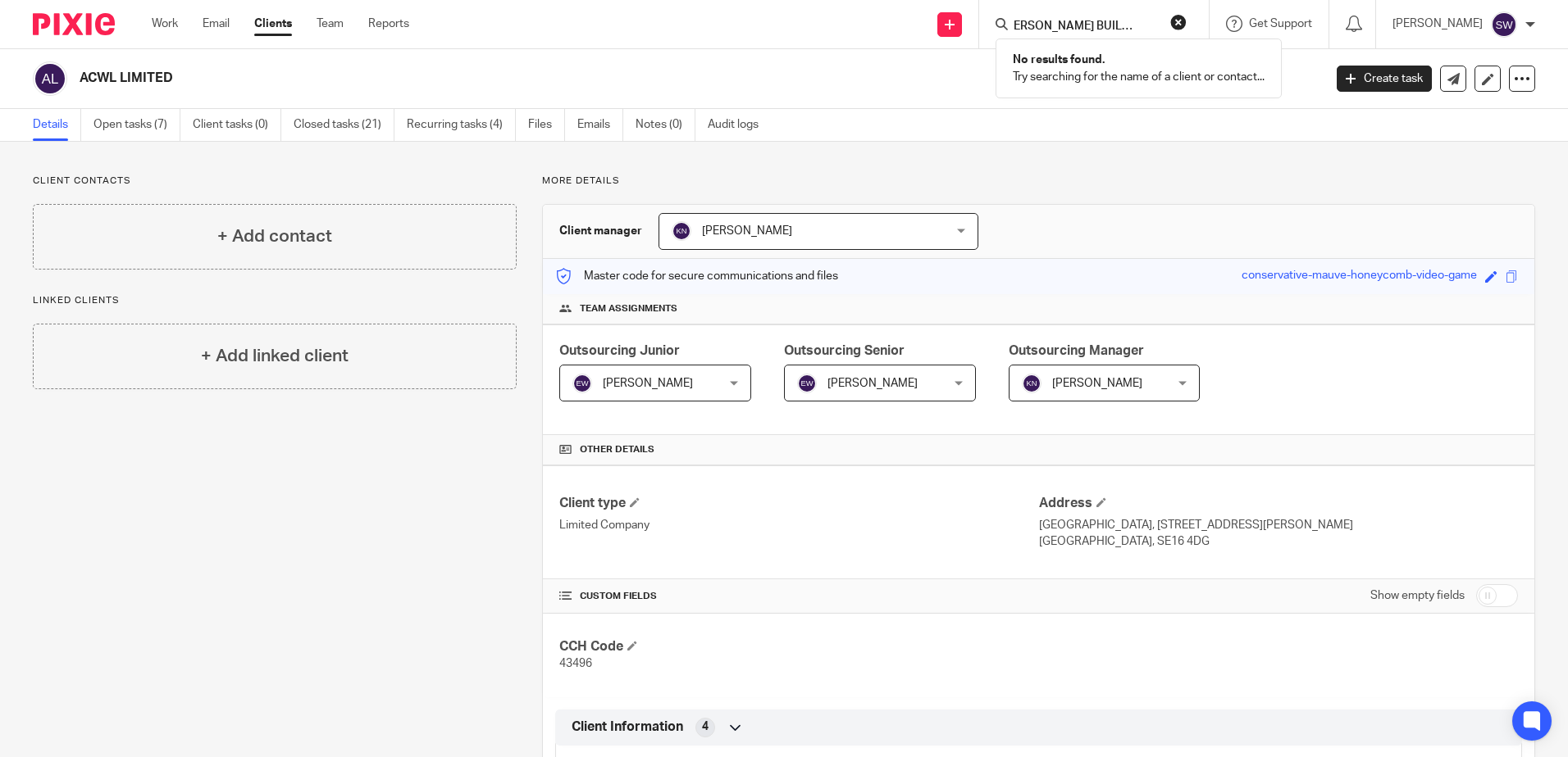
click at [1159, 6] on div "K CARVELL BUILDERS LIMITED No results found. Try searching for the name of a cl…" at bounding box center [1093, 24] width 229 height 49
click at [1160, 22] on input "K CARVELL BUILDERS LIMITED" at bounding box center [1086, 27] width 148 height 14
click at [1160, 22] on form "K CARVELL BUILDERS LIMITED" at bounding box center [1099, 23] width 175 height 21
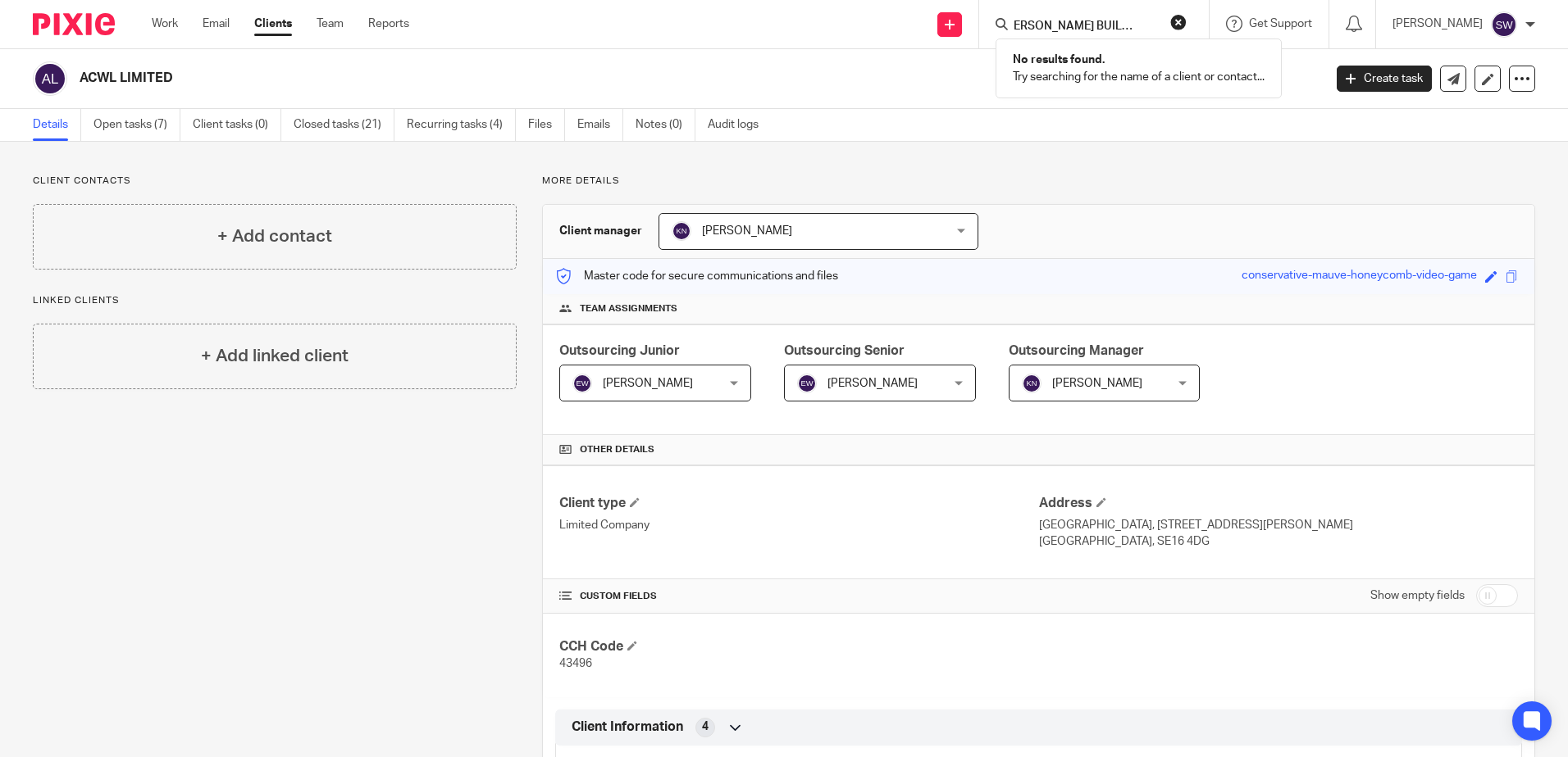
drag, startPoint x: 1142, startPoint y: 25, endPoint x: 1175, endPoint y: 30, distance: 33.4
click at [1175, 30] on form "K CARVELL BUILDERS LIMITED" at bounding box center [1099, 23] width 175 height 21
type input "K CARVELL BUILDERS"
drag, startPoint x: 1033, startPoint y: 23, endPoint x: 964, endPoint y: 31, distance: 69.5
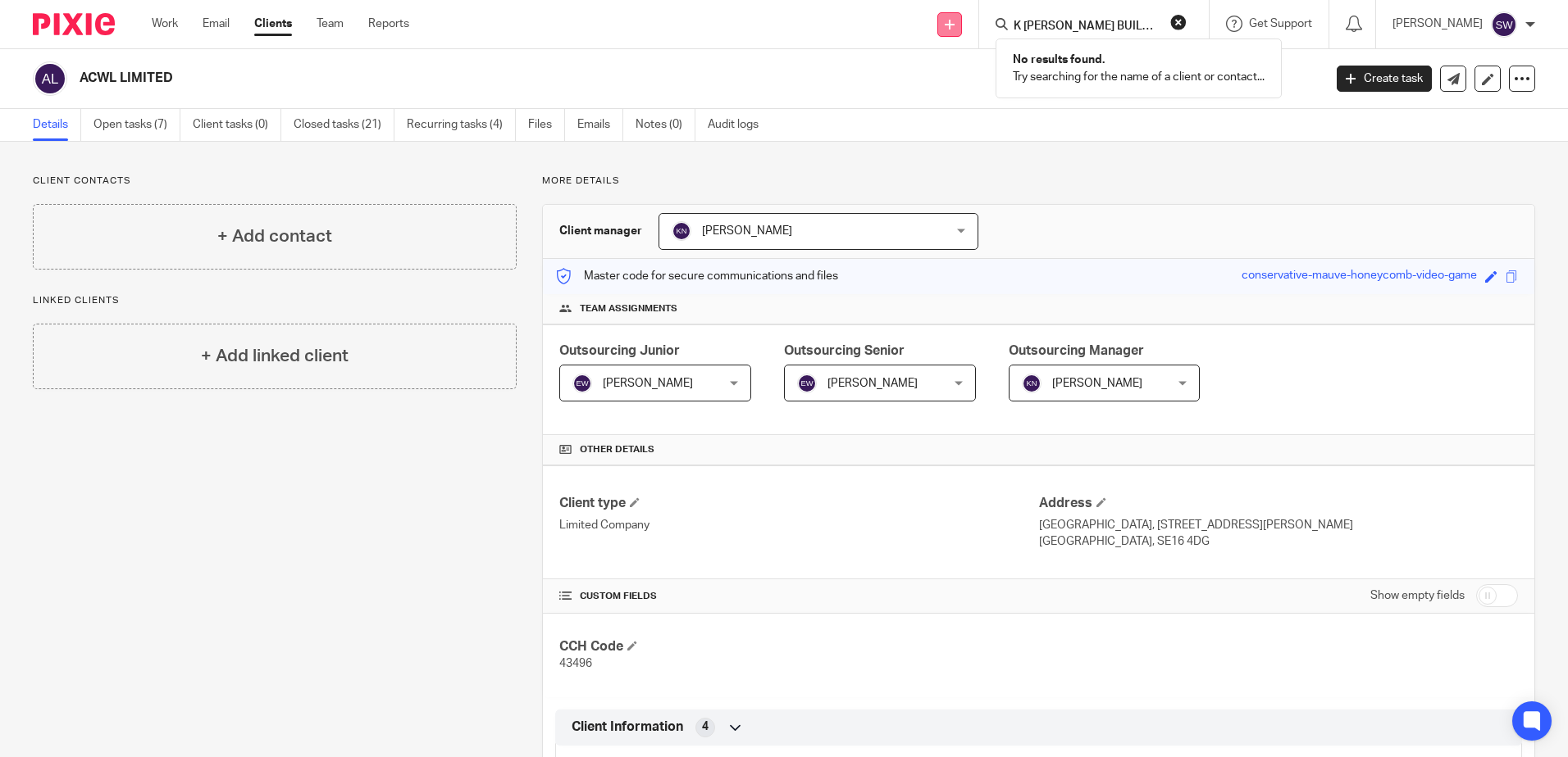
click at [964, 31] on div "Send new email Create task Add client Request signature K CARVELL BUILDERS No r…" at bounding box center [1000, 24] width 1134 height 49
click at [1122, 22] on input "Search" at bounding box center [1086, 27] width 148 height 14
paste input "K CARVELL BUILDERS LIMITED"
type input "K CARVELL BUILDERS LIMITED"
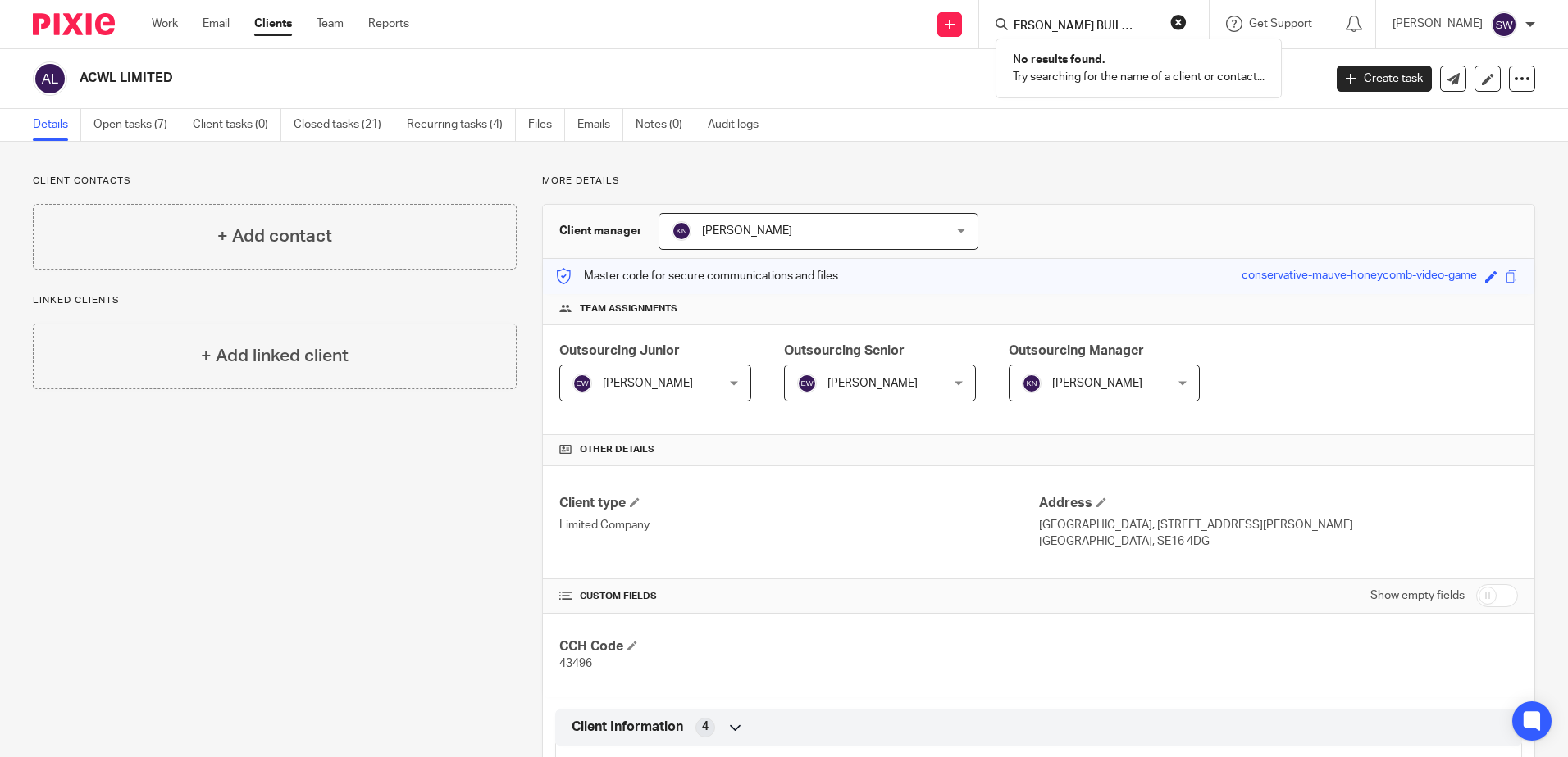
scroll to position [0, 0]
click at [1185, 27] on button "reset" at bounding box center [1178, 22] width 16 height 16
click at [1116, 25] on input "Search" at bounding box center [1086, 27] width 148 height 14
paste input "SMALLBROOK DEVELOPMENTS LTD"
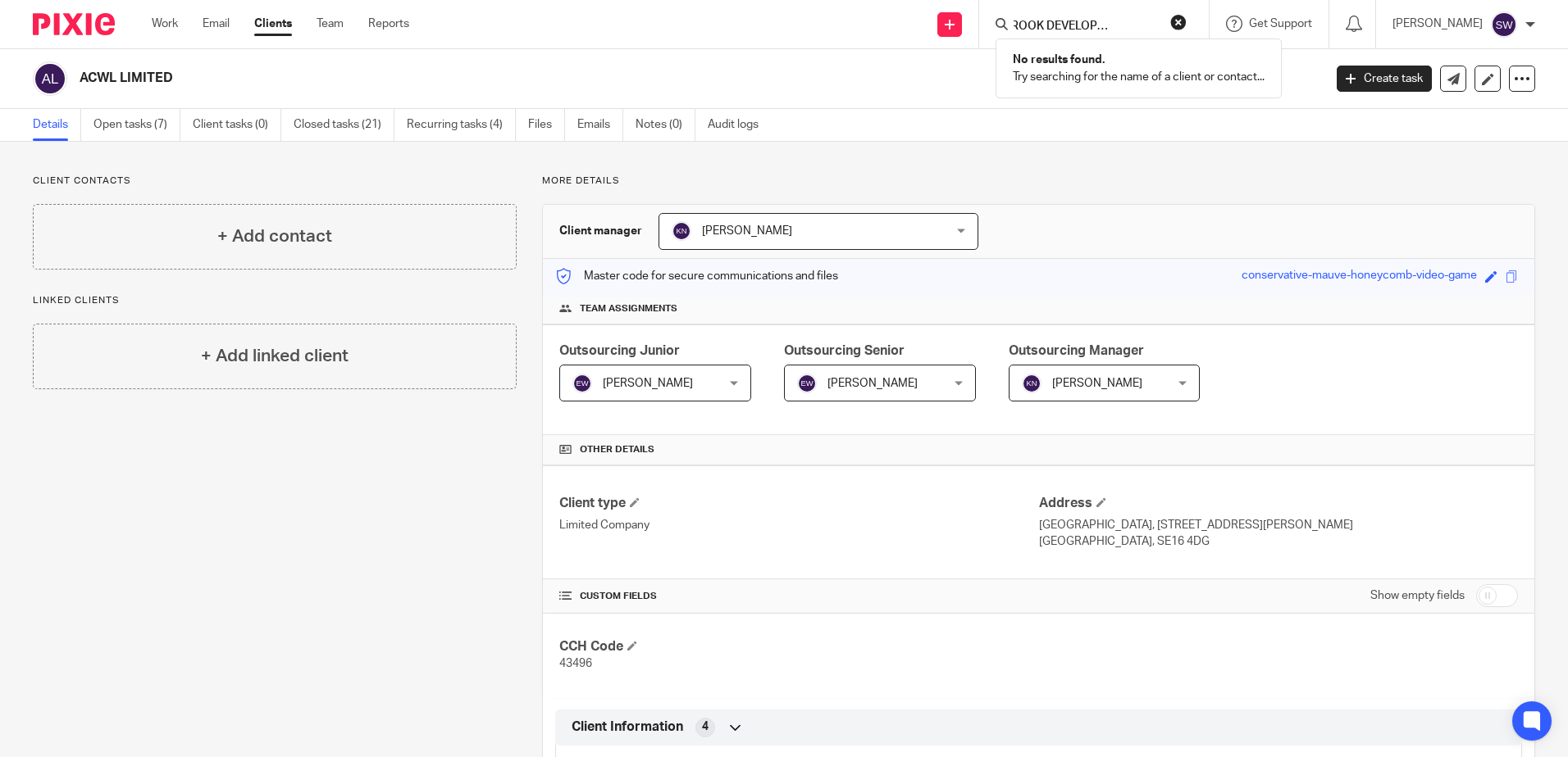
drag, startPoint x: 1144, startPoint y: 27, endPoint x: 1173, endPoint y: 27, distance: 29.0
click at [1173, 27] on form "SMALLBROOK DEVELOPMENTS LTD" at bounding box center [1099, 23] width 175 height 21
type input "SMALLBROOK DEVELOPMENTS"
click button "submit" at bounding box center [0, 0] width 0 height 0
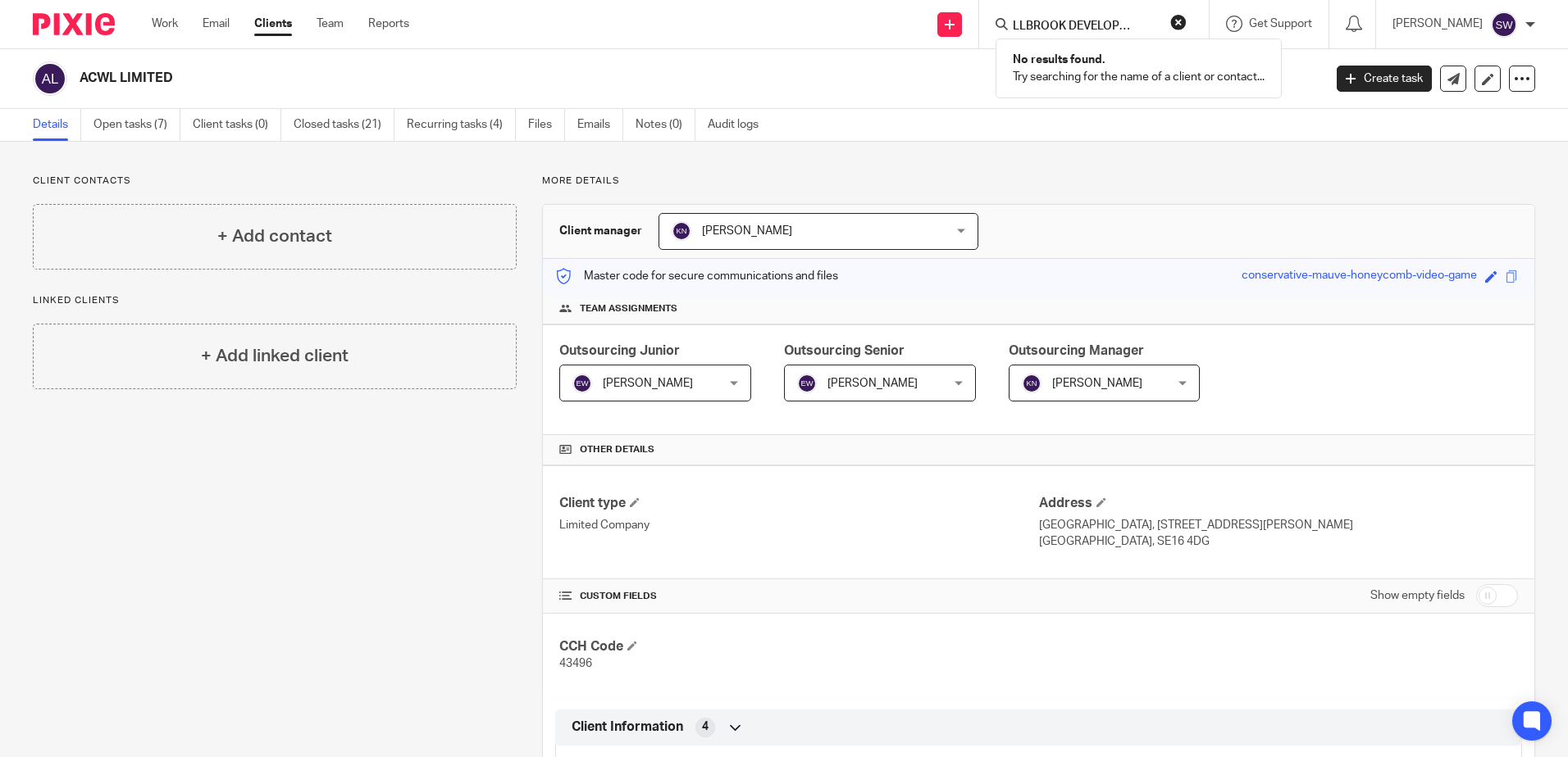
scroll to position [0, 0]
click at [1187, 24] on button "reset" at bounding box center [1178, 22] width 16 height 16
click at [1056, 21] on input "Search" at bounding box center [1086, 27] width 148 height 14
paste input "BROWN DOG DEVELOPMENTS LIMITED"
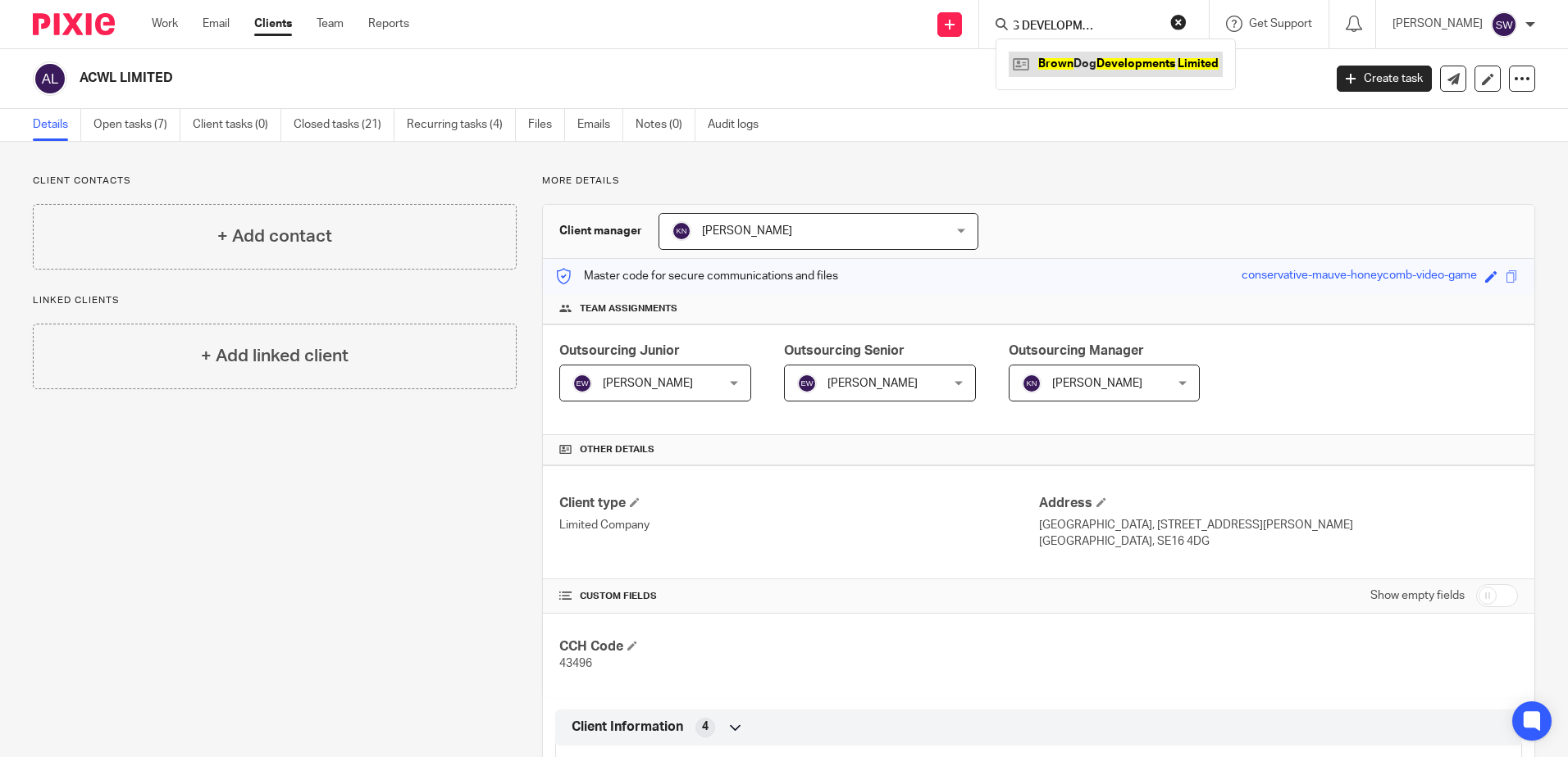
type input "BROWN DOG DEVELOPMENTS LIMITED"
click at [1104, 66] on link at bounding box center [1116, 63] width 214 height 24
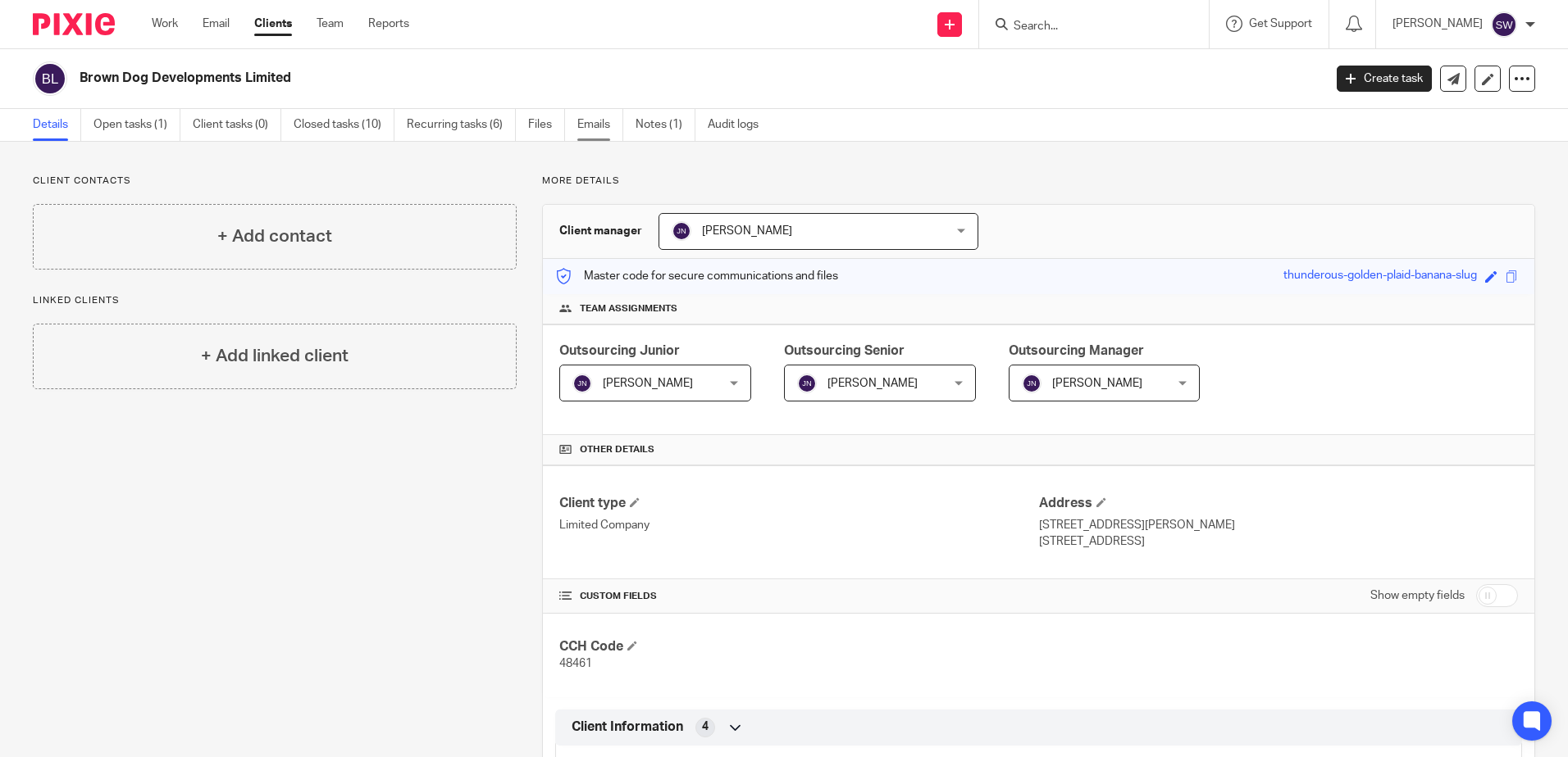
click at [605, 120] on link "Emails" at bounding box center [600, 125] width 46 height 32
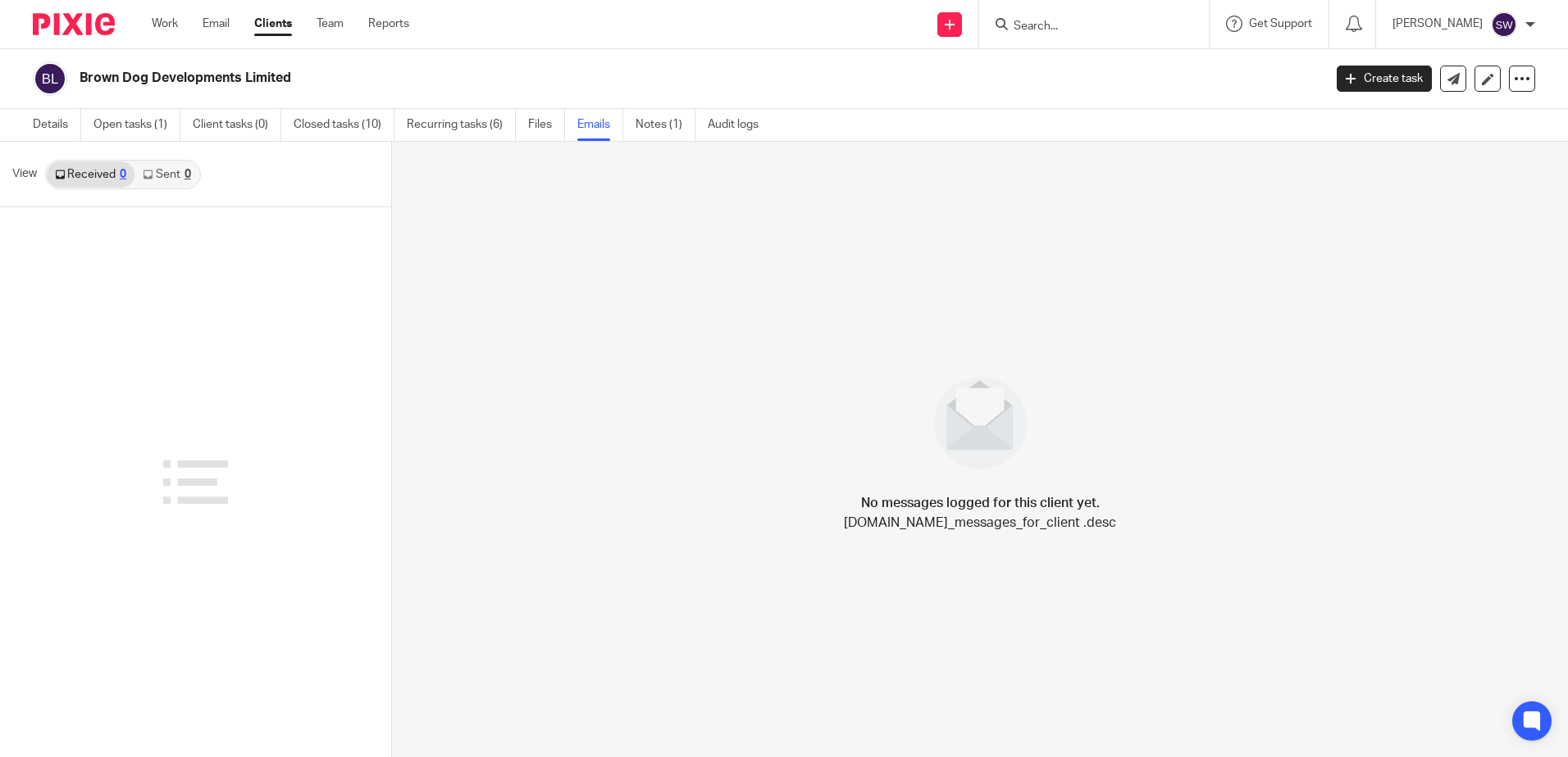
click at [1068, 30] on input "Search" at bounding box center [1086, 27] width 148 height 14
paste input "216 1281 41"
type input "216 1281 41"
drag, startPoint x: 1146, startPoint y: 23, endPoint x: 968, endPoint y: 34, distance: 178.3
click at [968, 34] on div "Send new email Create task Add client Request signature 216 1281 41 No results …" at bounding box center [1000, 24] width 1134 height 49
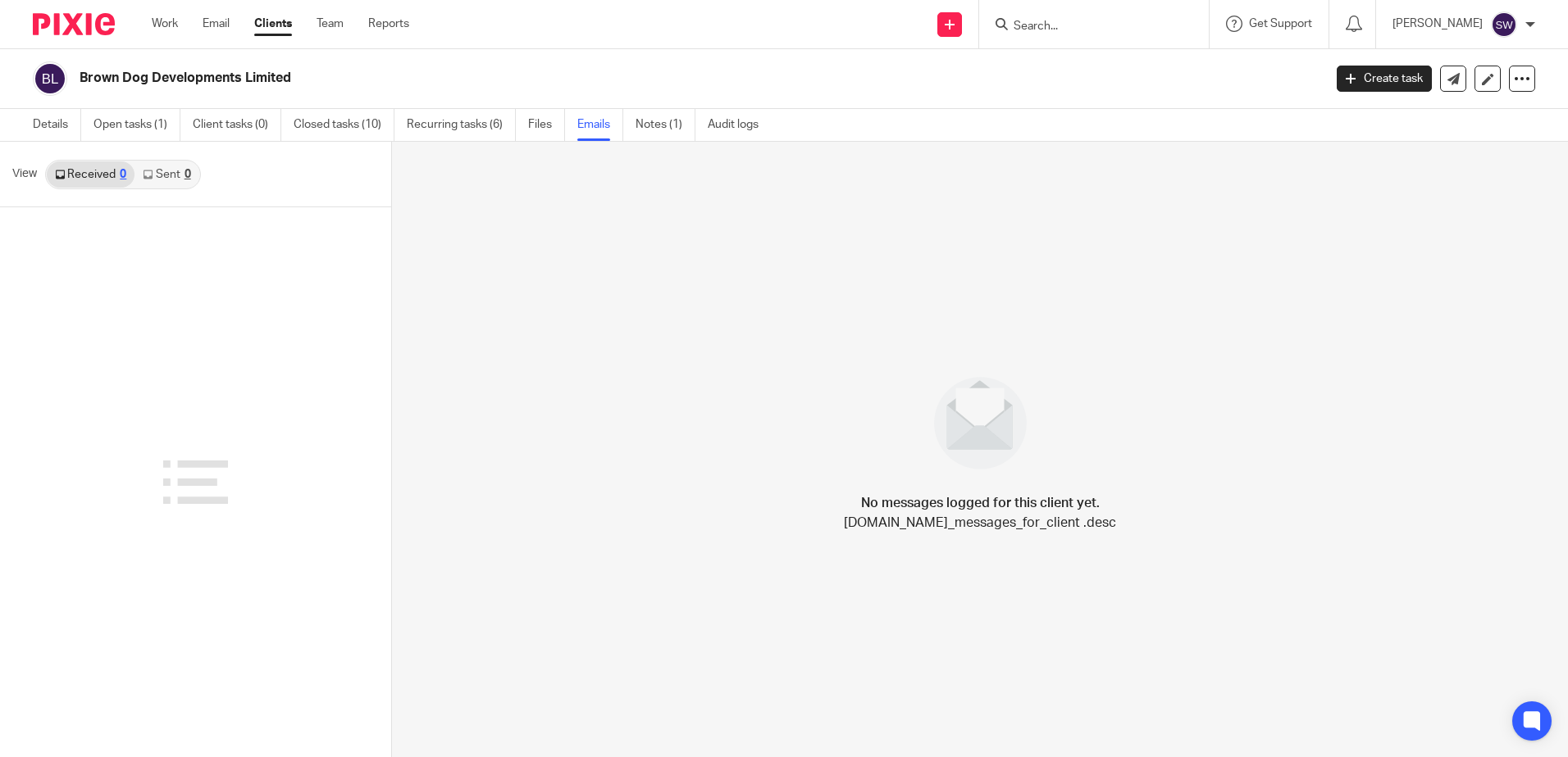
paste input "THRIIVE CONSULTING LIMITED"
type input "THRIIVE CONSULTING"
click button "submit" at bounding box center [0, 0] width 0 height 0
